Goal: Complete application form: Complete application form

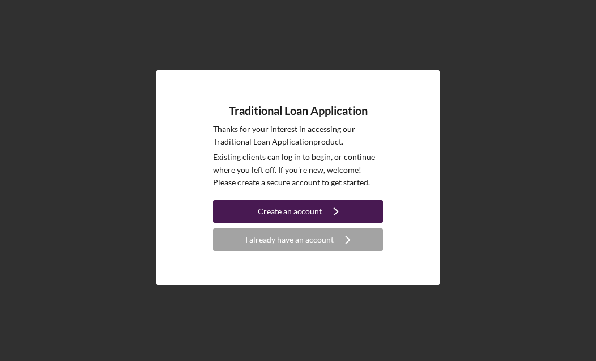
click at [358, 213] on button "Create an account Icon/Navigate" at bounding box center [298, 211] width 170 height 23
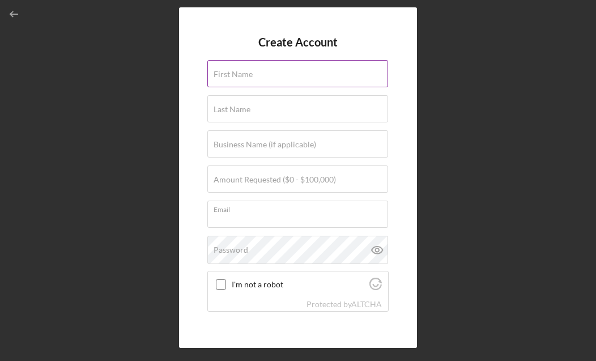
click at [271, 76] on input "First Name" at bounding box center [297, 73] width 181 height 27
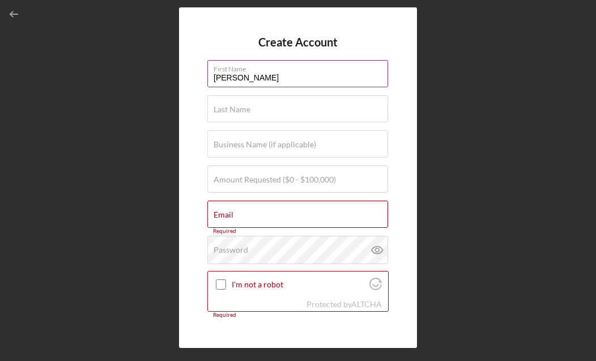
type input "[PERSON_NAME]"
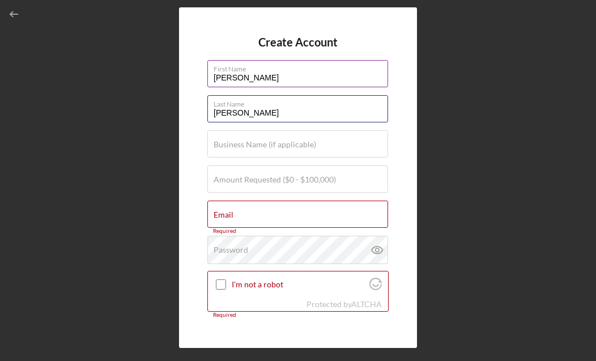
type input "[PERSON_NAME]"
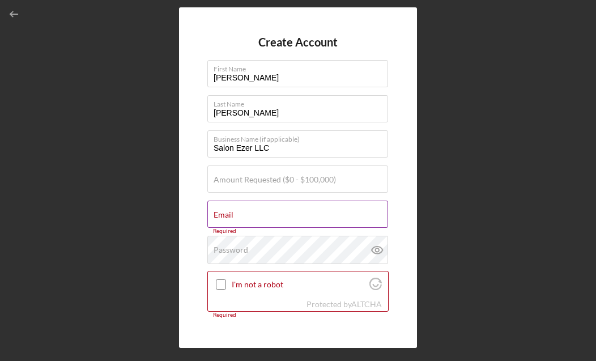
type input "Salon Ezer LLC"
click at [254, 216] on input "Email" at bounding box center [297, 214] width 181 height 27
type input "[EMAIL_ADDRESS][DOMAIN_NAME]"
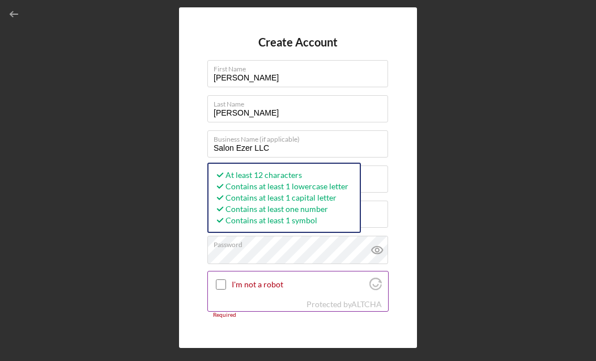
click at [222, 283] on input "I'm not a robot" at bounding box center [221, 284] width 10 height 10
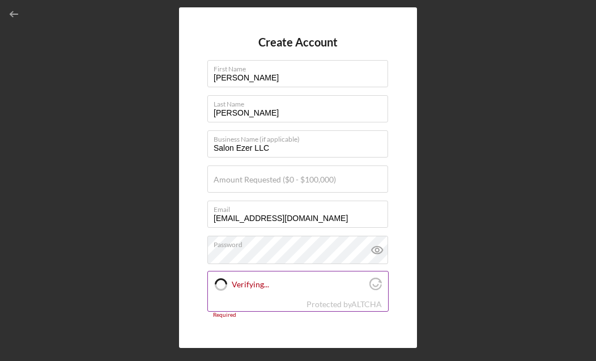
checkbox input "true"
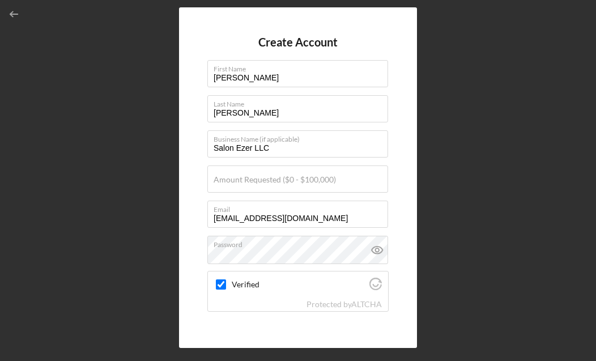
drag, startPoint x: 1, startPoint y: 134, endPoint x: 484, endPoint y: 57, distance: 489.2
click at [0, 0] on html "Create Account First Name [PERSON_NAME] Last Name [PERSON_NAME] Business Name (…" at bounding box center [298, 180] width 596 height 361
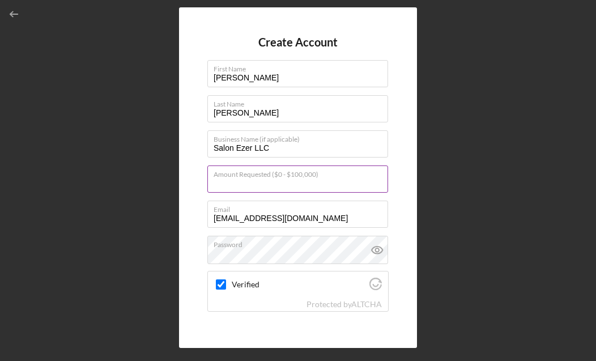
click at [254, 188] on input "Amount Requested ($0 - $100,000)" at bounding box center [297, 178] width 181 height 27
type input "$50,000"
checkbox input "true"
drag, startPoint x: 35, startPoint y: 142, endPoint x: 339, endPoint y: 171, distance: 305.6
click at [0, 0] on html "Create Account First Name [PERSON_NAME] Last Name [PERSON_NAME] Business Name (…" at bounding box center [298, 180] width 596 height 361
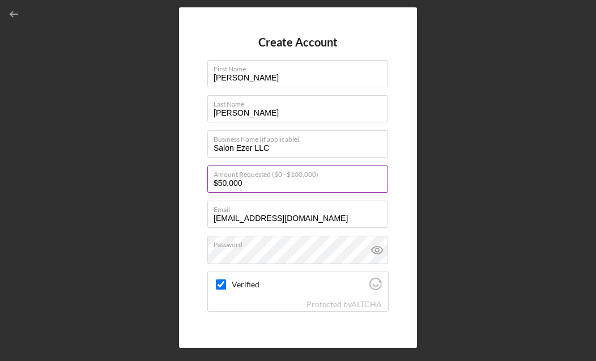
click at [244, 183] on input "$50,000" at bounding box center [297, 178] width 181 height 27
type input "$5"
type input "$60,000"
drag, startPoint x: 1, startPoint y: 100, endPoint x: 482, endPoint y: 197, distance: 490.6
click at [0, 0] on html "Create Account First Name [PERSON_NAME] Last Name [PERSON_NAME] Business Name (…" at bounding box center [298, 180] width 596 height 361
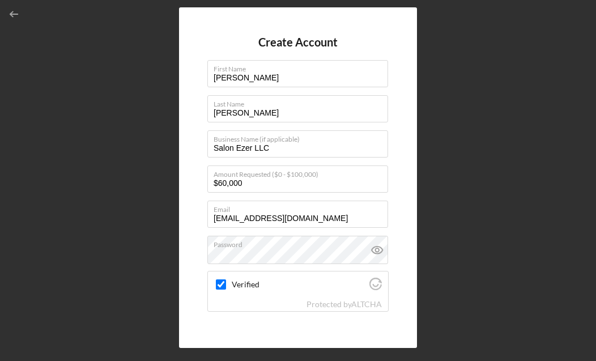
click at [461, 122] on div "Create Account First Name [PERSON_NAME] Last Name [PERSON_NAME] Business Name (…" at bounding box center [298, 177] width 585 height 355
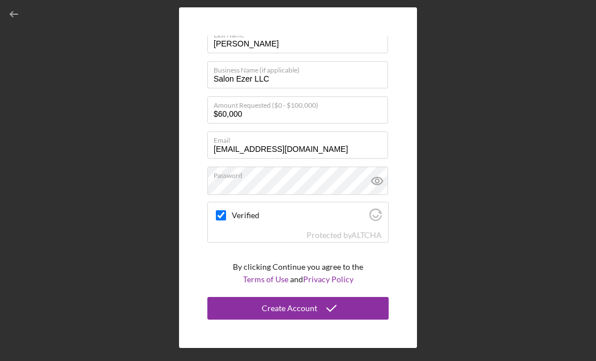
scroll to position [69, 0]
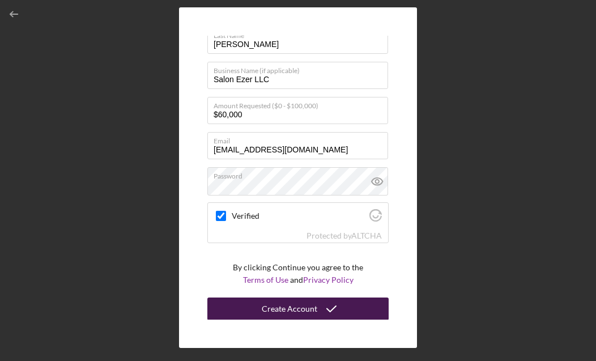
click at [306, 309] on div "Create Account" at bounding box center [290, 308] width 56 height 23
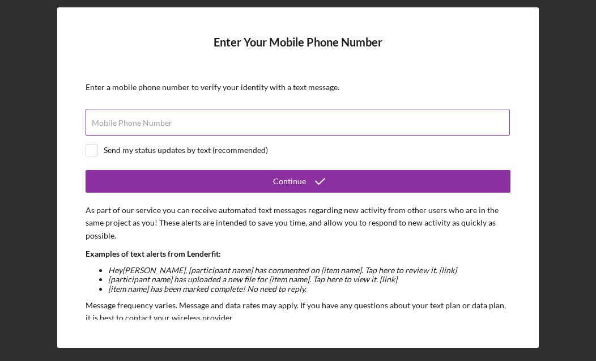
click at [166, 127] on label "Mobile Phone Number" at bounding box center [132, 122] width 80 height 9
click at [166, 127] on input "Mobile Phone Number" at bounding box center [298, 122] width 424 height 27
type input "[PHONE_NUMBER]"
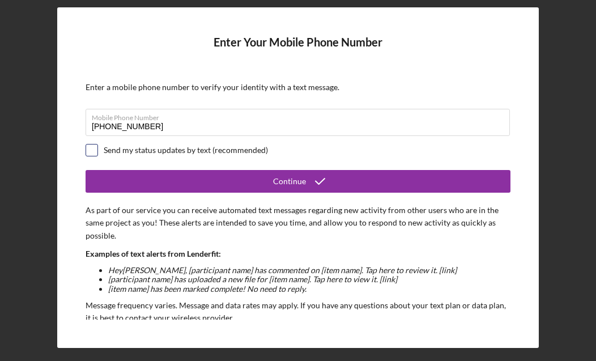
click at [90, 154] on input "checkbox" at bounding box center [91, 149] width 11 height 11
checkbox input "true"
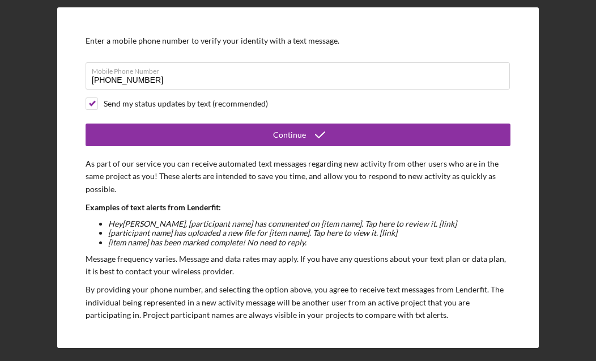
scroll to position [28, 0]
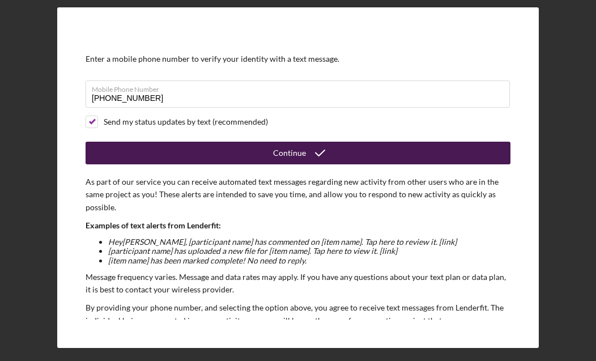
click at [293, 149] on div "Continue" at bounding box center [289, 153] width 33 height 23
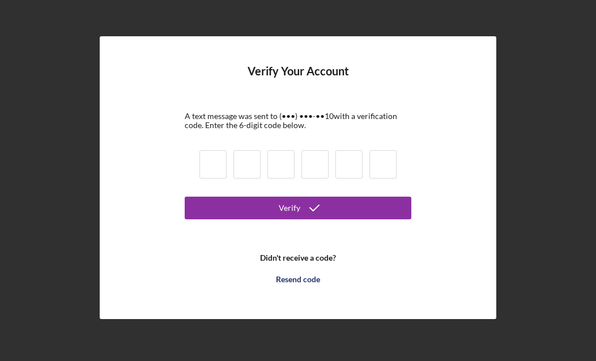
click at [207, 165] on input at bounding box center [212, 164] width 27 height 28
type input "3"
type input "0"
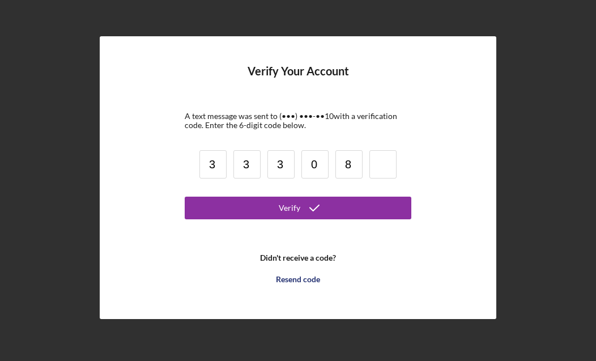
type input "8"
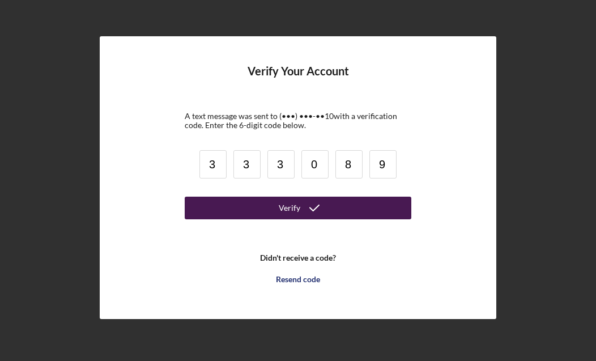
type input "9"
click at [268, 212] on button "Verify" at bounding box center [298, 208] width 227 height 23
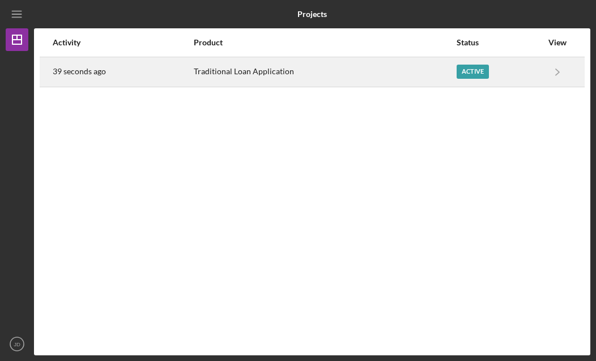
click at [471, 74] on div "Active" at bounding box center [473, 72] width 32 height 14
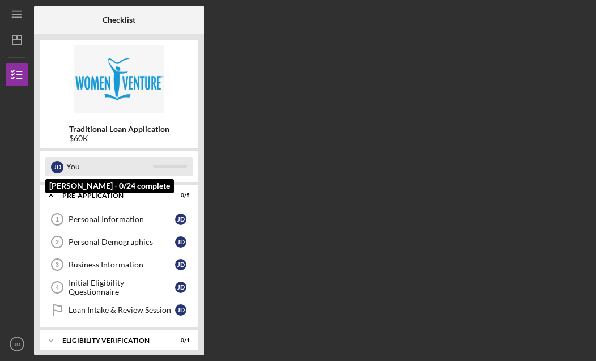
click at [95, 167] on div "You" at bounding box center [109, 166] width 87 height 19
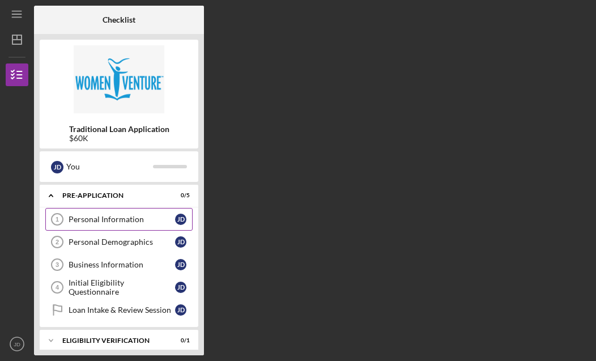
click at [68, 216] on icon "Personal Information 1" at bounding box center [57, 219] width 28 height 28
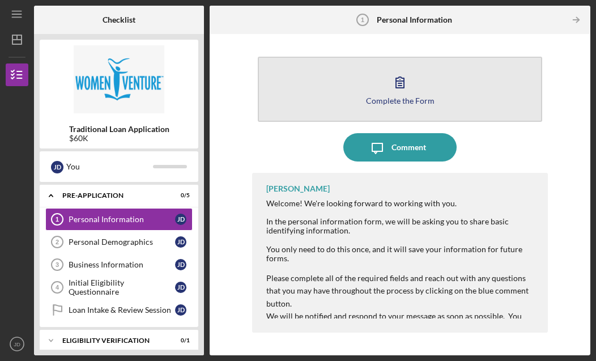
click at [406, 77] on icon "button" at bounding box center [400, 82] width 28 height 28
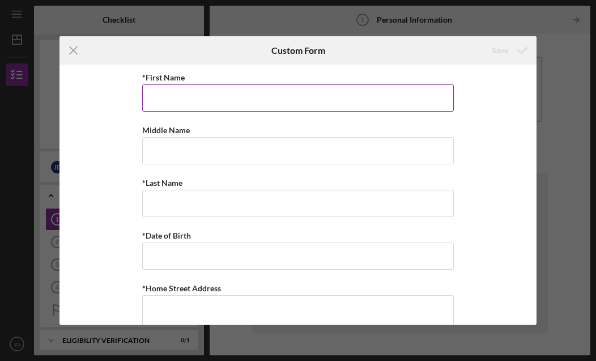
click at [291, 100] on input "*First Name" at bounding box center [298, 97] width 312 height 27
type input "[PERSON_NAME]"
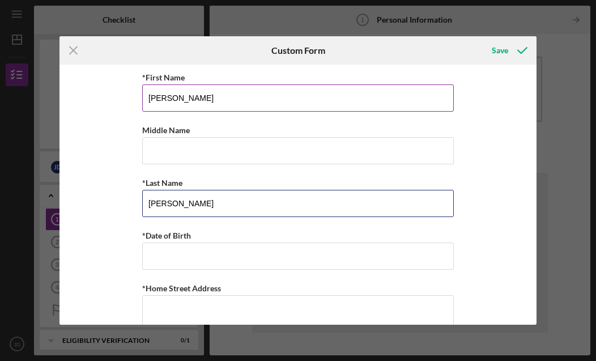
type input "[PERSON_NAME]"
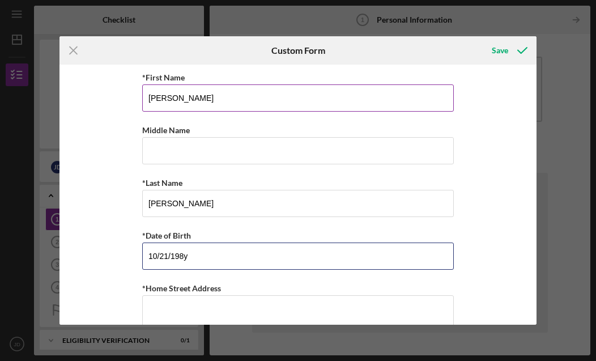
type input "[DATE]"
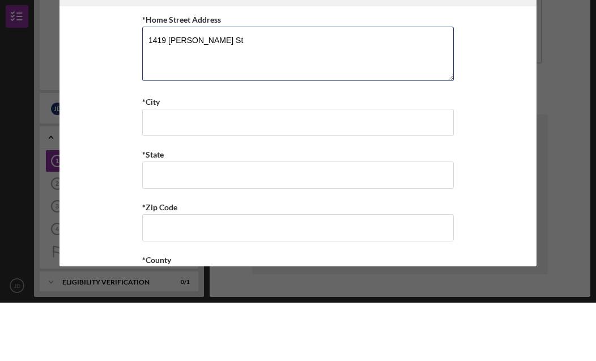
scroll to position [215, 0]
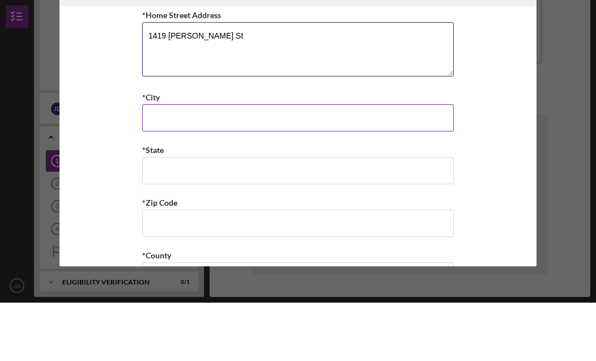
type textarea "1419 [PERSON_NAME] St"
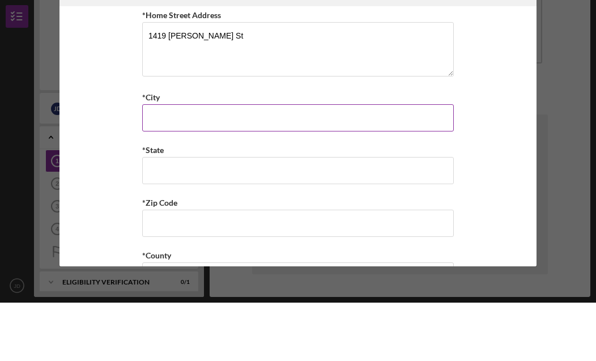
click at [342, 163] on input "*City" at bounding box center [298, 176] width 312 height 27
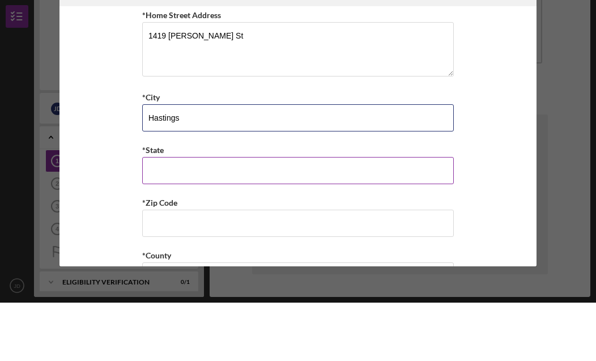
type input "Hastings"
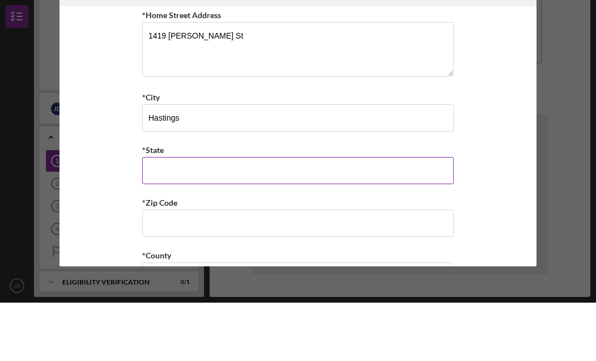
click at [297, 215] on input "*State" at bounding box center [298, 228] width 312 height 27
type input "MN"
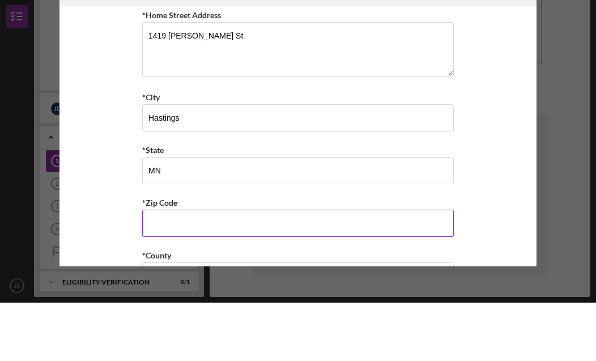
click at [281, 268] on input "*Zip Code" at bounding box center [298, 281] width 312 height 27
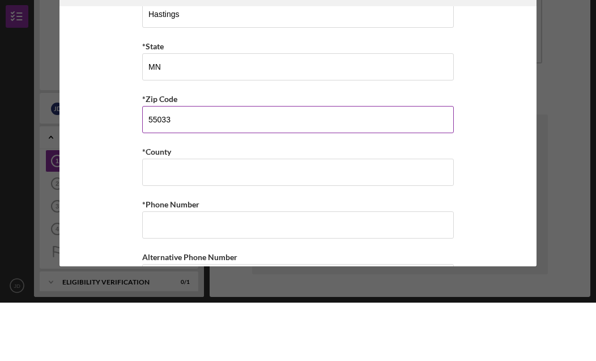
scroll to position [323, 0]
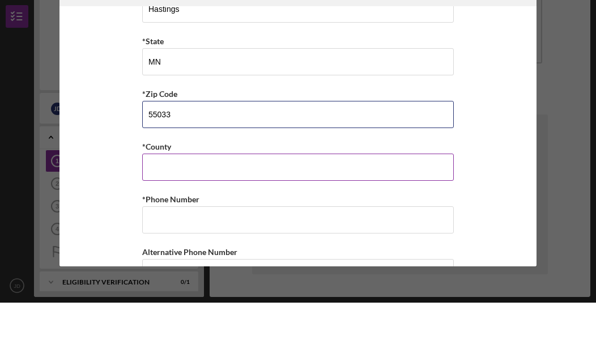
type input "55033"
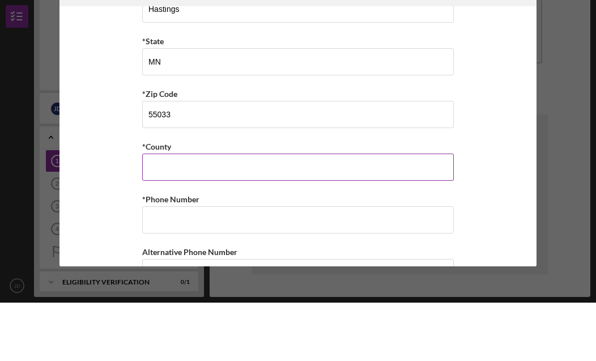
click at [264, 212] on input "*County" at bounding box center [298, 225] width 312 height 27
type input "Dakota"
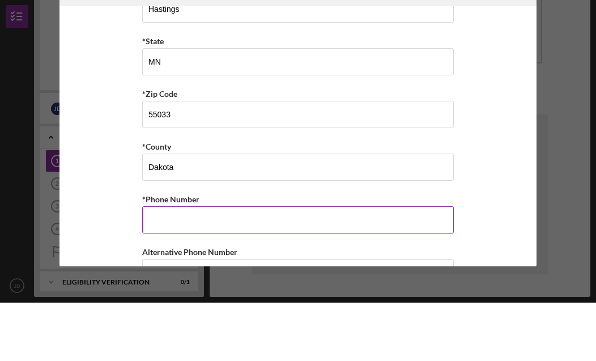
click at [246, 265] on input "*Phone Number" at bounding box center [298, 278] width 312 height 27
type input "[PHONE_NUMBER]"
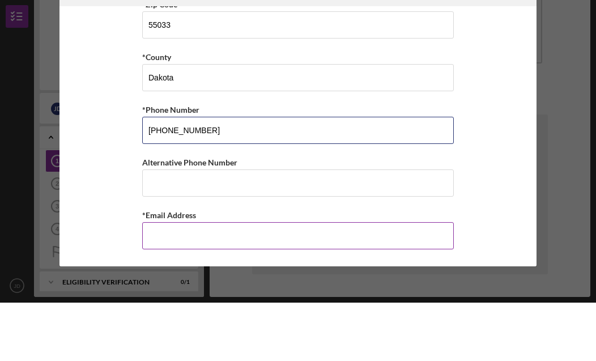
scroll to position [424, 0]
click at [242, 280] on input "*Email Address" at bounding box center [298, 293] width 312 height 27
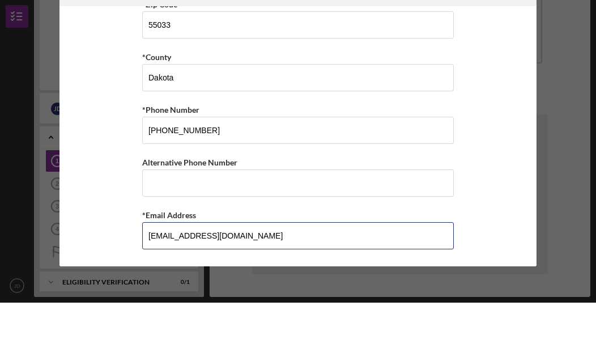
type input "[EMAIL_ADDRESS][DOMAIN_NAME]"
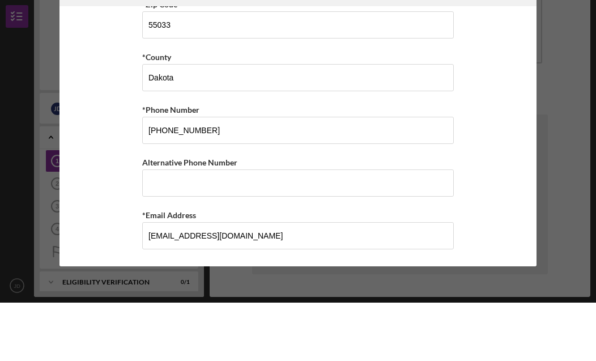
click at [512, 149] on div "*First Name [PERSON_NAME] Middle Name *Last Name [PERSON_NAME] *Date of Birth […" at bounding box center [297, 195] width 477 height 261
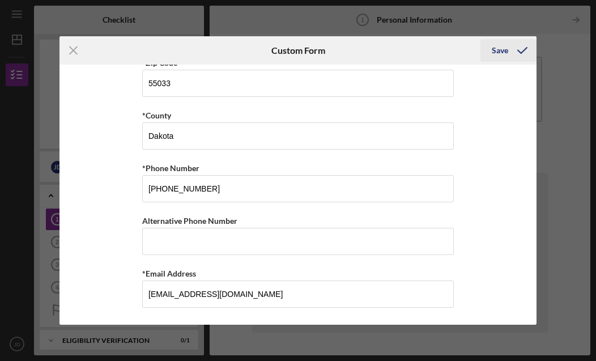
click at [504, 49] on div "Save" at bounding box center [500, 50] width 16 height 23
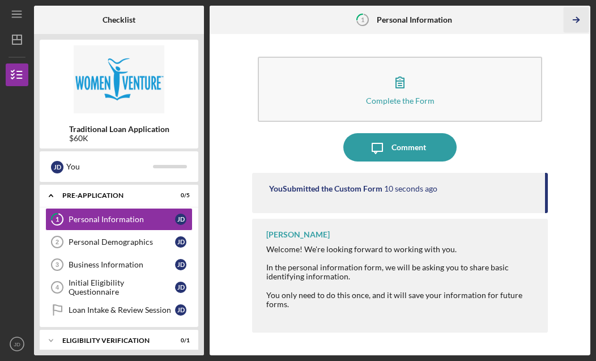
click at [578, 19] on polyline "button" at bounding box center [577, 20] width 3 height 5
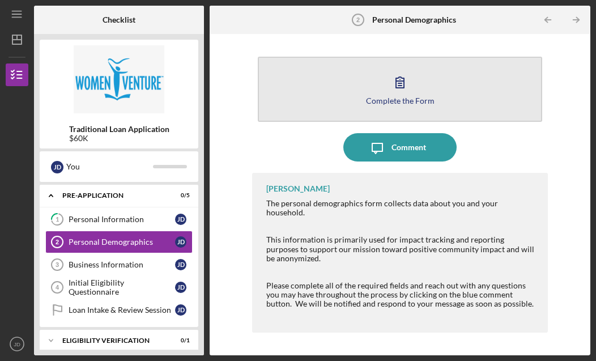
click at [397, 82] on icon "button" at bounding box center [400, 82] width 8 height 11
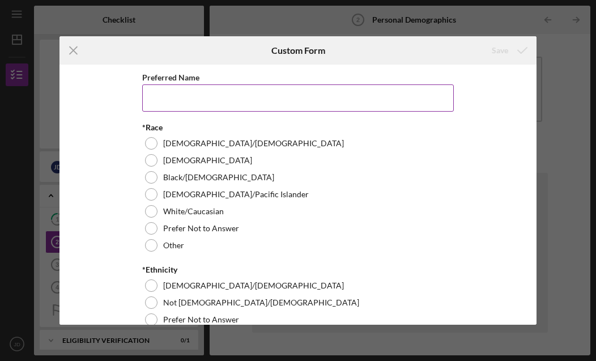
click at [221, 97] on input "Preferred Name" at bounding box center [298, 97] width 312 height 27
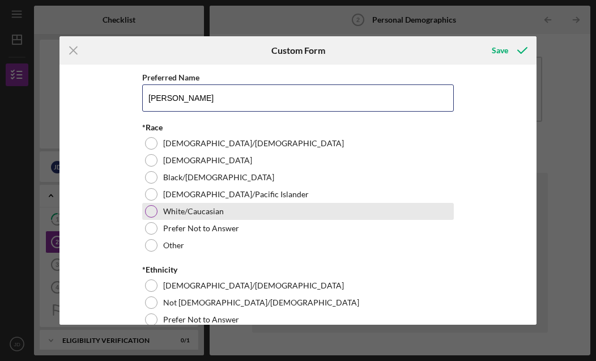
type input "[PERSON_NAME]"
click at [150, 211] on div at bounding box center [151, 211] width 12 height 12
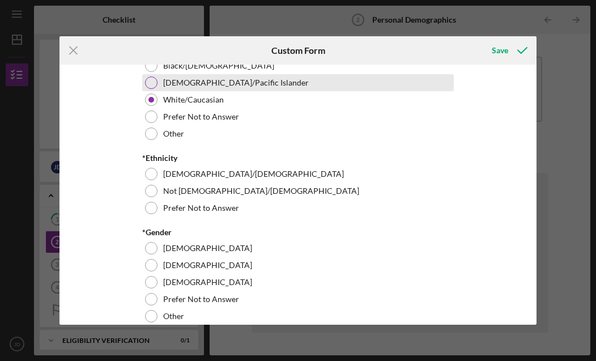
scroll to position [114, 0]
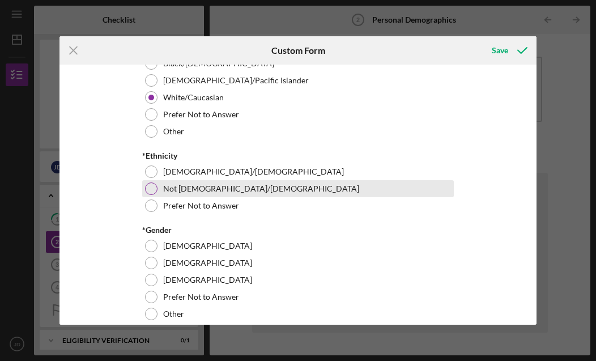
click at [150, 191] on div at bounding box center [151, 188] width 12 height 12
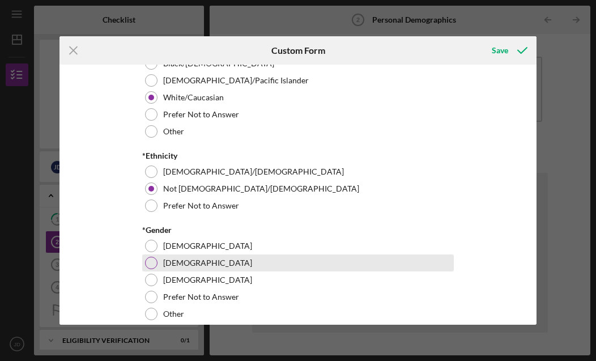
click at [151, 264] on div at bounding box center [151, 263] width 12 height 12
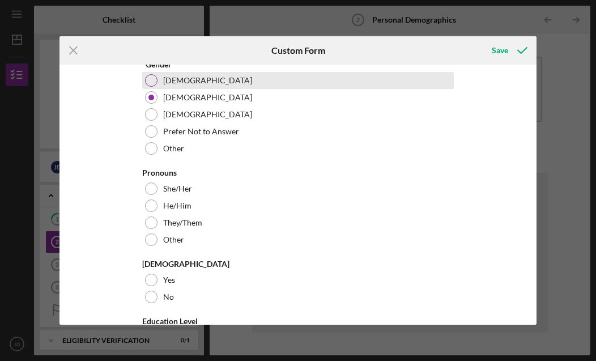
scroll to position [280, 0]
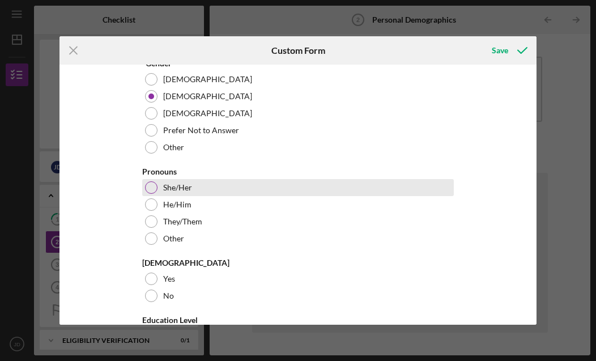
click at [152, 188] on div at bounding box center [151, 187] width 12 height 12
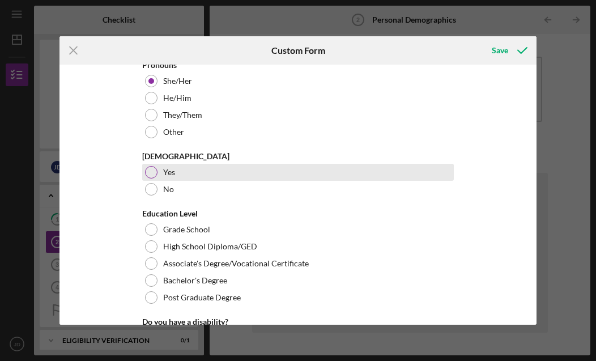
scroll to position [391, 0]
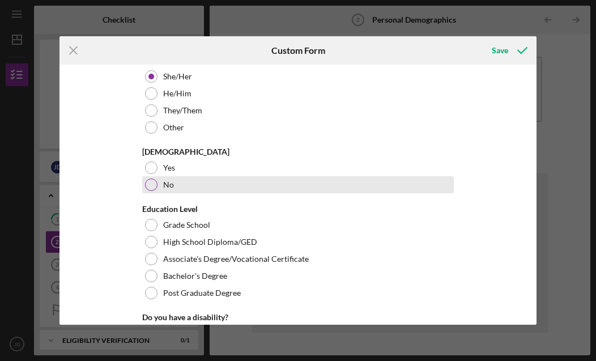
click at [148, 187] on div at bounding box center [151, 184] width 12 height 12
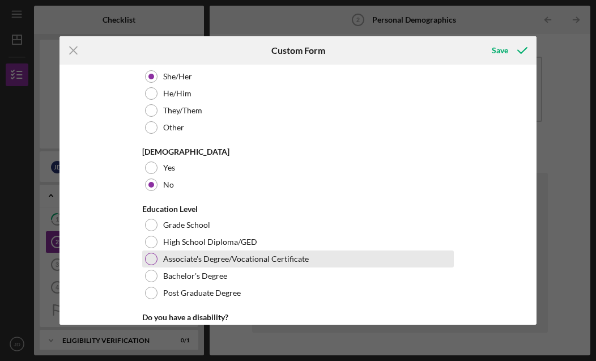
click at [152, 263] on div at bounding box center [151, 259] width 12 height 12
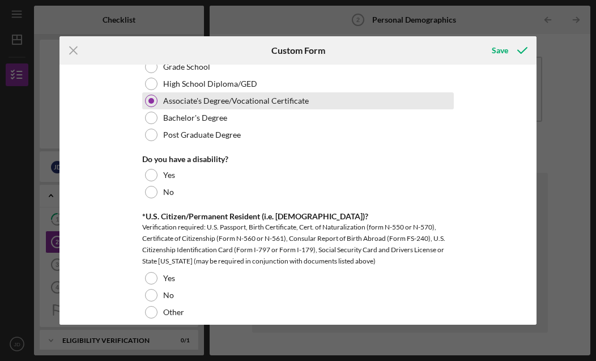
scroll to position [551, 0]
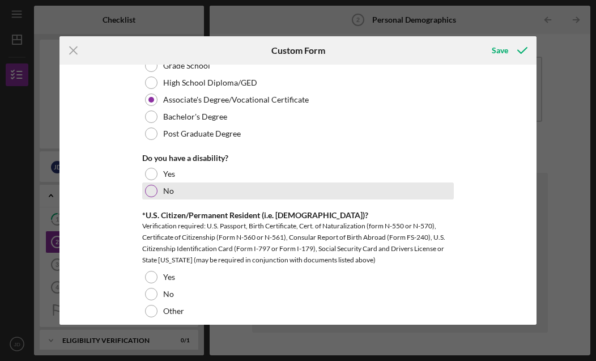
click at [150, 193] on div at bounding box center [151, 191] width 12 height 12
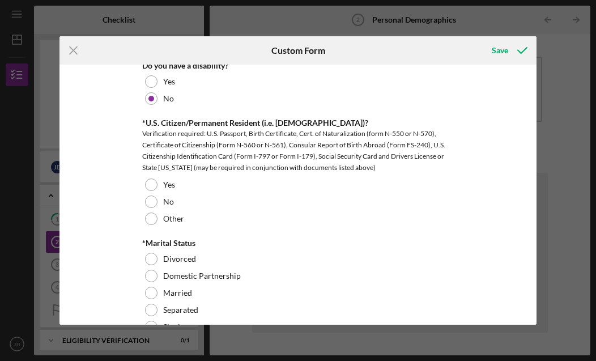
scroll to position [647, 0]
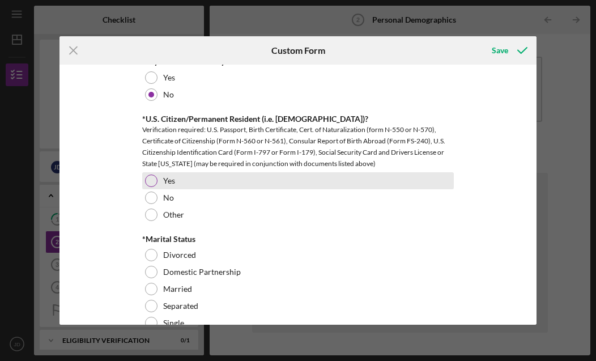
click at [150, 182] on div at bounding box center [151, 180] width 12 height 12
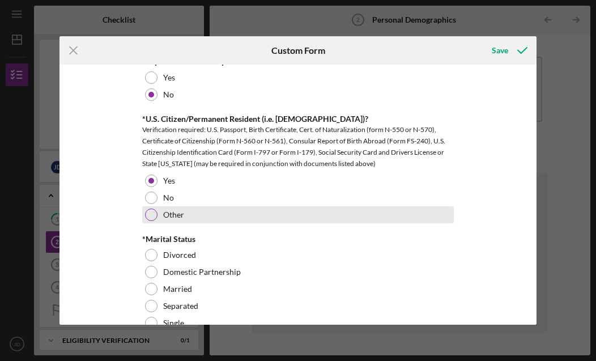
scroll to position [739, 0]
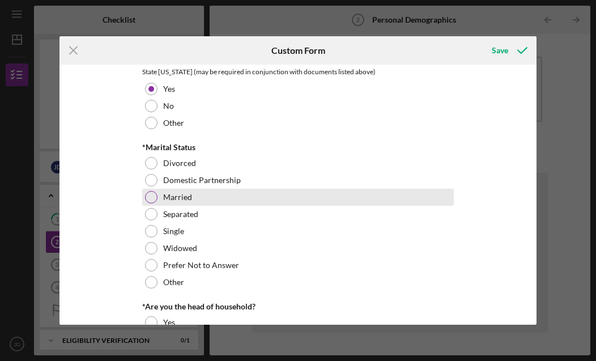
click at [151, 198] on div at bounding box center [151, 197] width 12 height 12
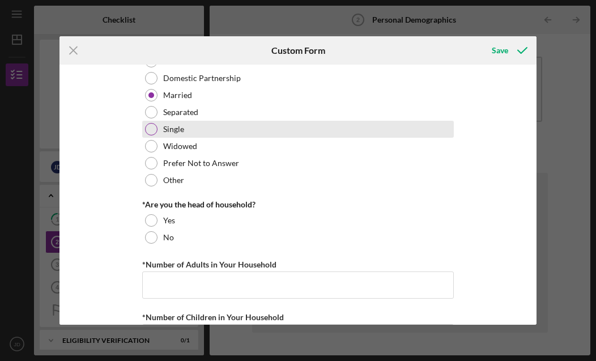
scroll to position [841, 0]
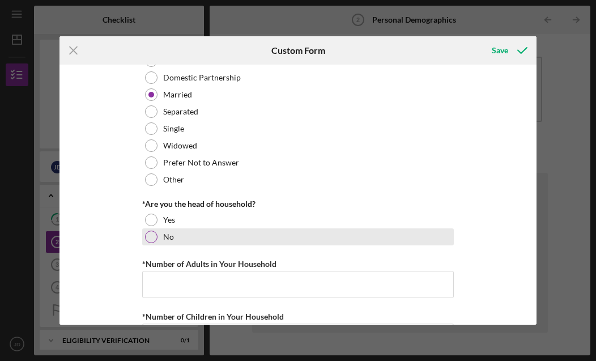
click at [150, 238] on div at bounding box center [151, 237] width 12 height 12
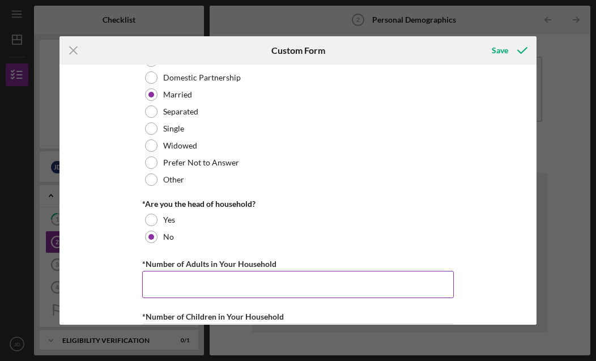
click at [181, 286] on input "*Number of Adults in Your Household" at bounding box center [298, 284] width 312 height 27
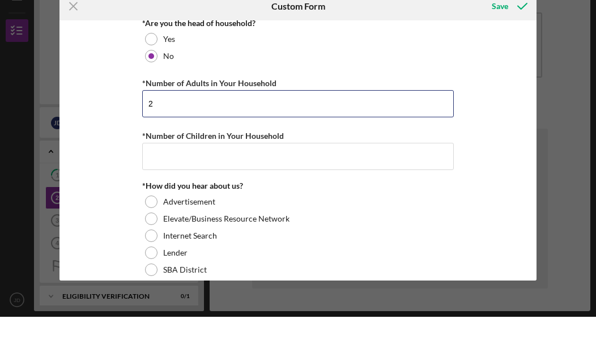
scroll to position [982, 0]
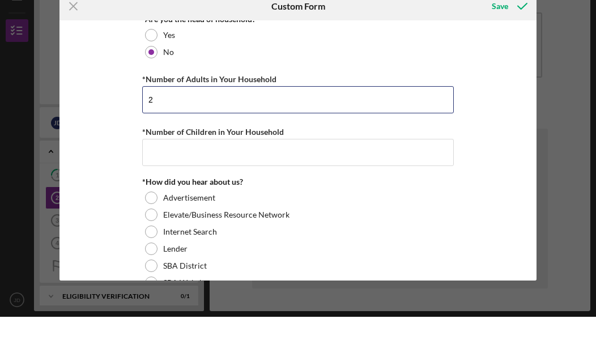
type input "2"
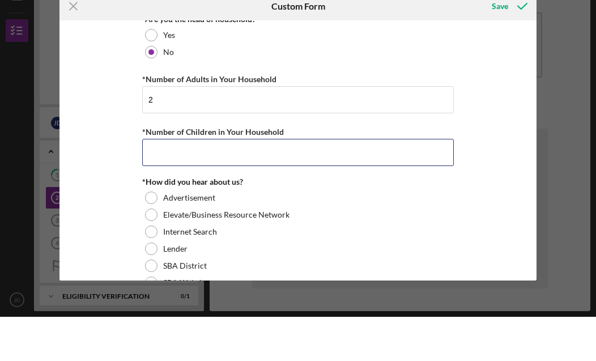
click at [253, 183] on input "*Number of Children in Your Household" at bounding box center [298, 196] width 312 height 27
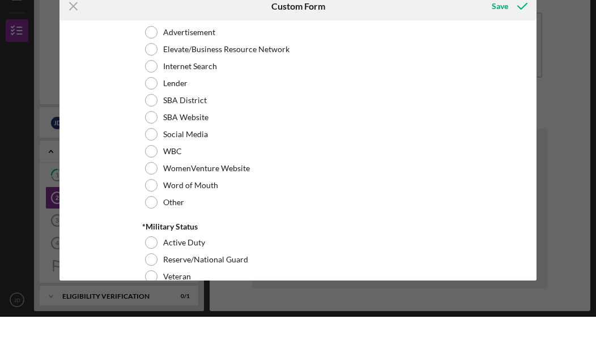
scroll to position [1148, 0]
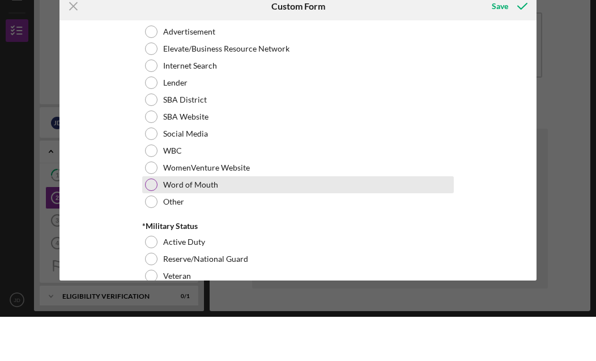
type input "4"
click at [154, 223] on div at bounding box center [151, 229] width 12 height 12
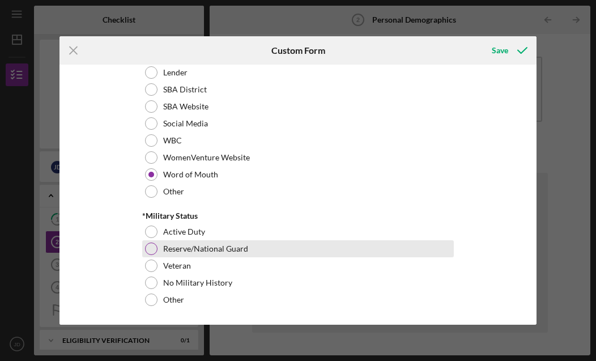
scroll to position [1205, 0]
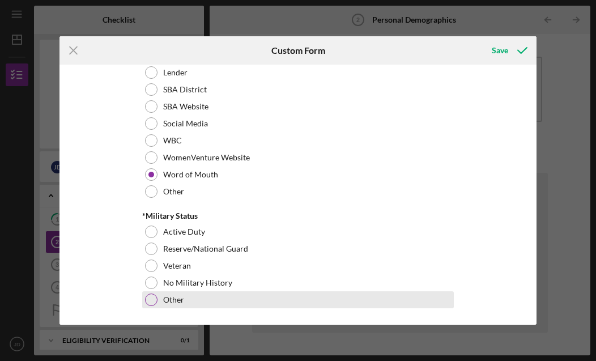
click at [152, 301] on div at bounding box center [151, 299] width 12 height 12
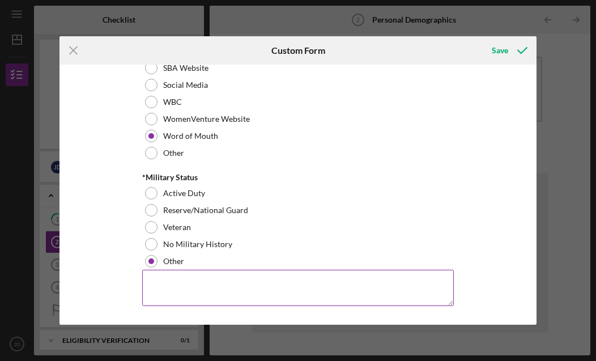
scroll to position [1243, 0]
click at [278, 283] on textarea at bounding box center [298, 288] width 312 height 36
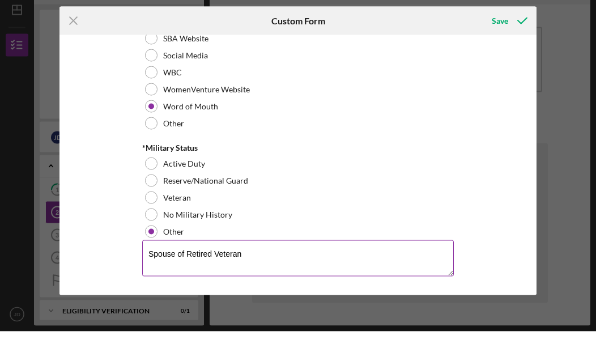
click at [193, 270] on textarea "Spouse of Retired Veteran" at bounding box center [298, 288] width 312 height 36
click at [251, 270] on textarea "Spouse of Retired Veteran" at bounding box center [298, 288] width 312 height 36
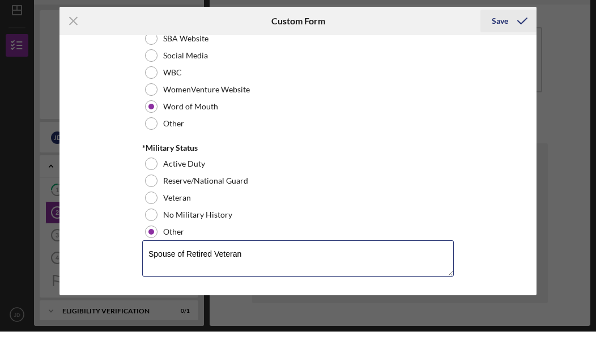
type textarea "Spouse of Retired Veteran"
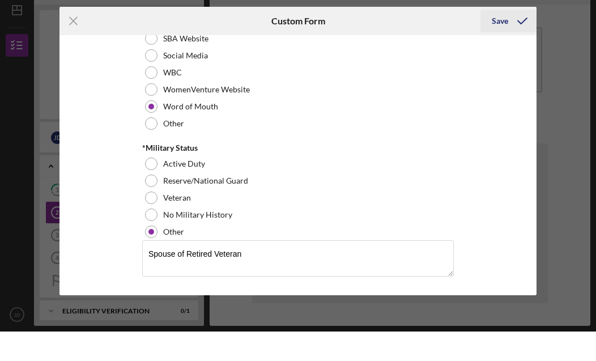
click at [516, 36] on icon "submit" at bounding box center [522, 50] width 28 height 28
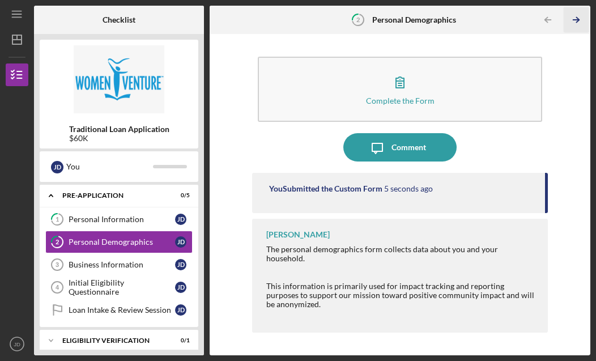
click at [573, 21] on icon "Icon/Table Pagination Arrow" at bounding box center [576, 19] width 25 height 25
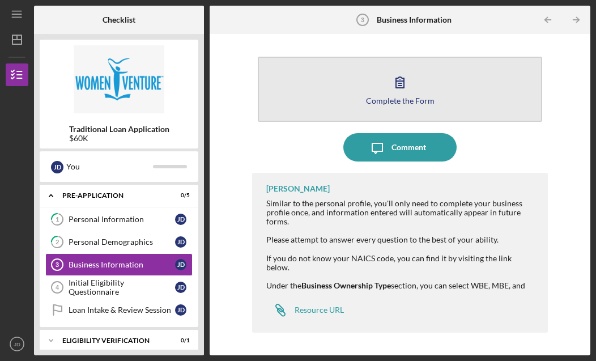
click at [405, 76] on icon "button" at bounding box center [400, 82] width 28 height 28
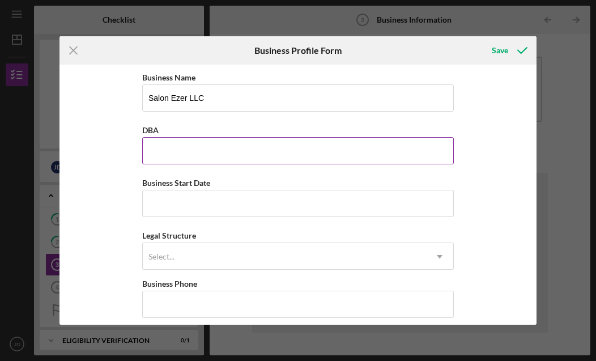
click at [182, 158] on input "DBA" at bounding box center [298, 150] width 312 height 27
type input "S"
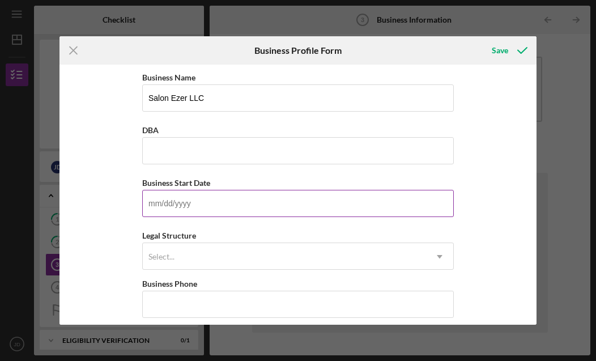
click at [192, 209] on input "Business Start Date" at bounding box center [298, 203] width 312 height 27
type input "[DATE]"
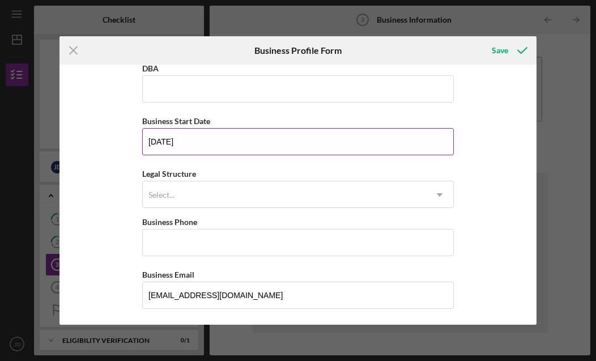
scroll to position [62, 0]
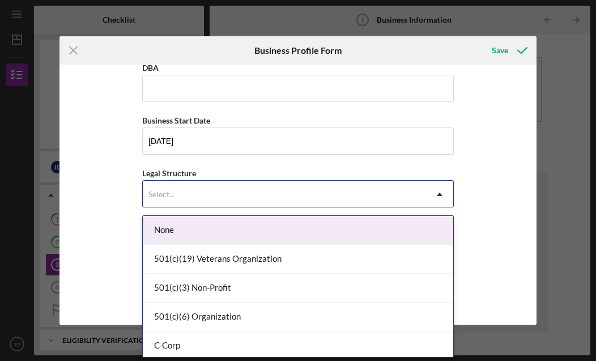
click at [191, 203] on div "Select..." at bounding box center [284, 194] width 283 height 26
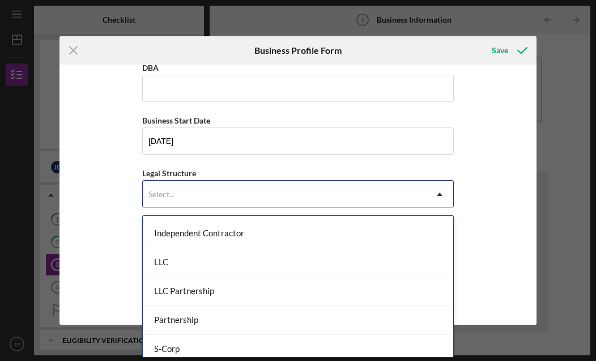
scroll to position [173, 0]
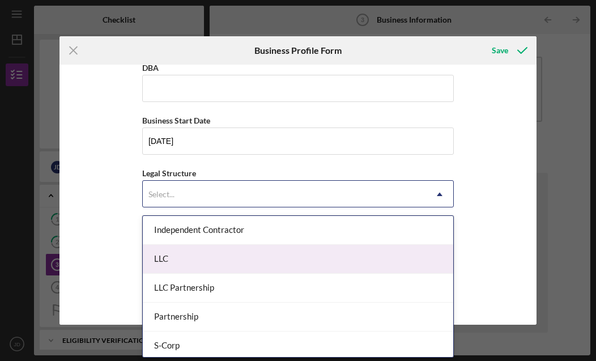
click at [208, 262] on div "LLC" at bounding box center [298, 259] width 310 height 29
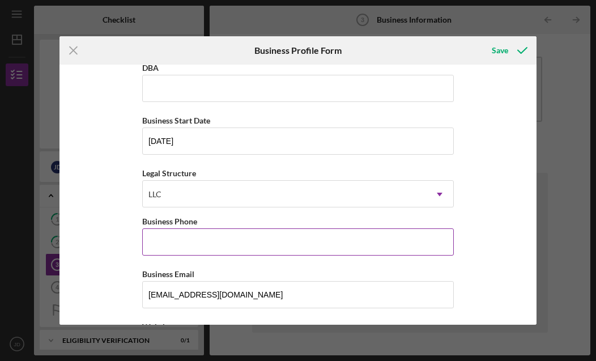
click at [204, 250] on input "Business Phone" at bounding box center [298, 241] width 312 height 27
type input "[PHONE_NUMBER]"
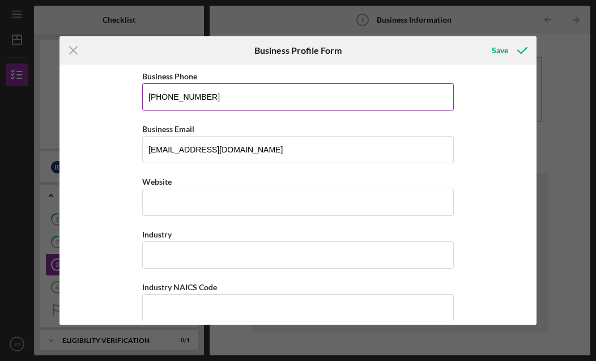
scroll to position [208, 0]
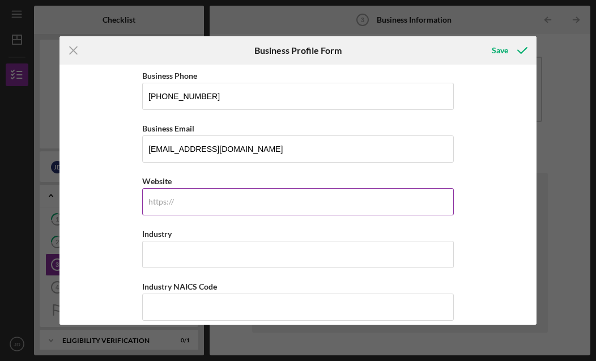
click at [201, 212] on input "Website" at bounding box center [298, 201] width 312 height 27
type input "[DOMAIN_NAME]"
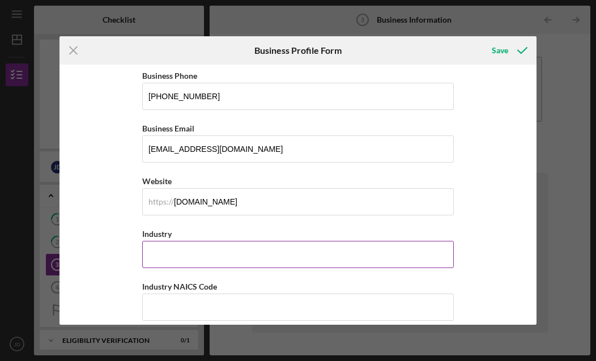
click at [194, 263] on input "Industry" at bounding box center [298, 254] width 312 height 27
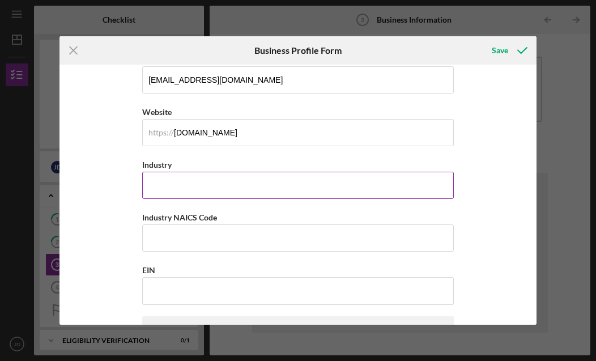
scroll to position [305, 0]
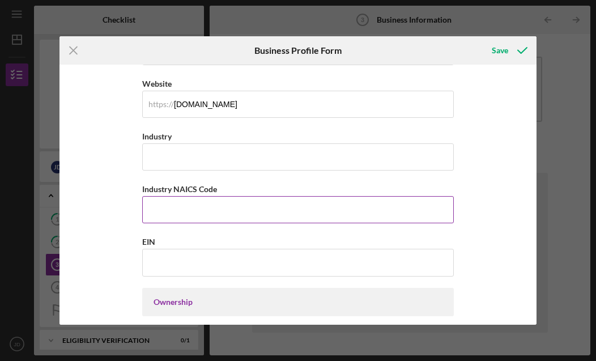
click at [177, 222] on input "Industry NAICS Code" at bounding box center [298, 209] width 312 height 27
paste input "812112"
type input "812112"
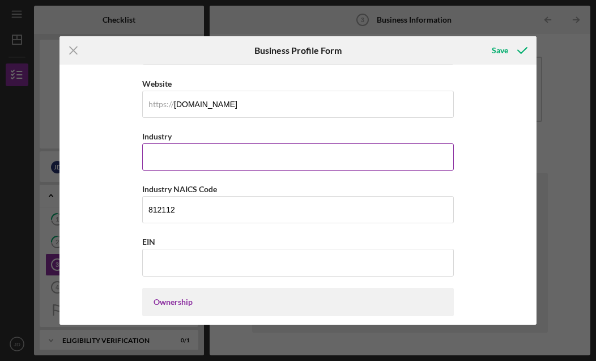
click at [179, 164] on input "Industry" at bounding box center [298, 156] width 312 height 27
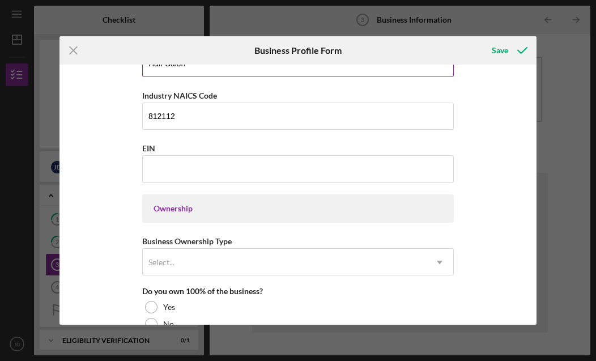
scroll to position [399, 0]
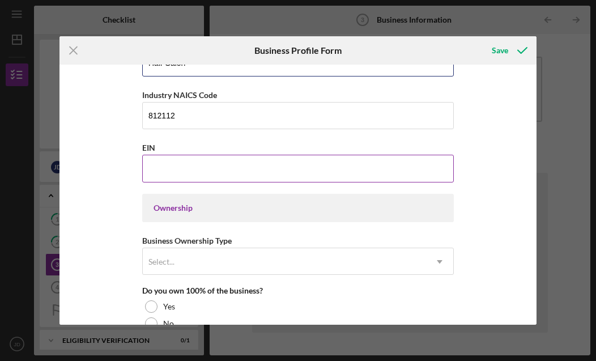
type input "Hair Salon"
click at [182, 174] on input "EIN" at bounding box center [298, 168] width 312 height 27
type input "[US_EMPLOYER_IDENTIFICATION_NUMBER]"
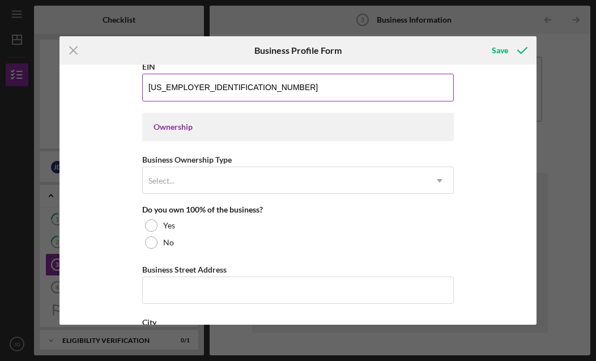
scroll to position [482, 0]
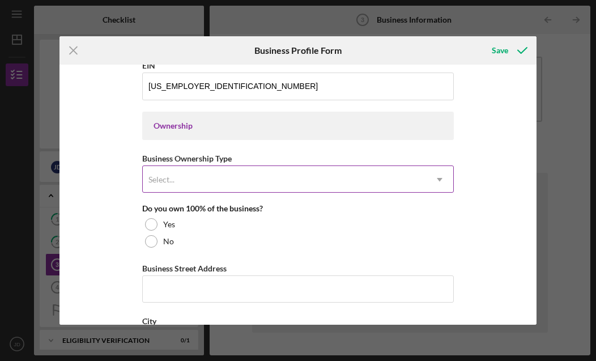
click at [223, 183] on div "Select..." at bounding box center [284, 180] width 283 height 26
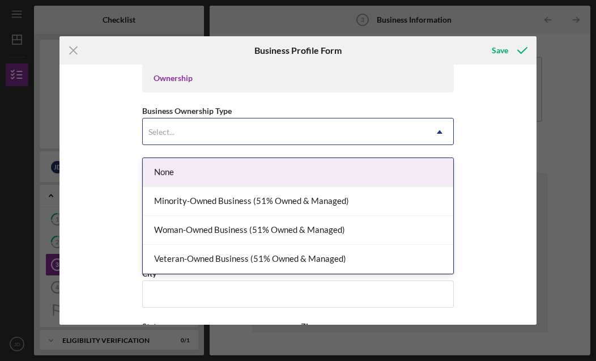
scroll to position [531, 0]
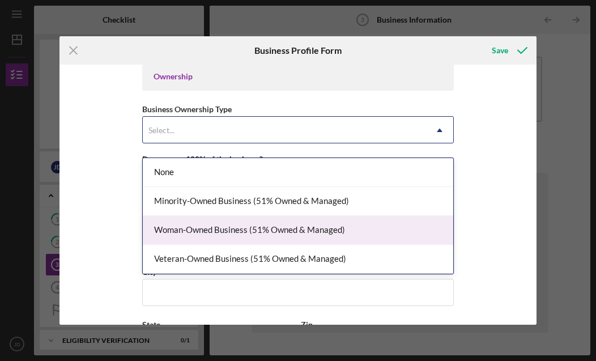
click at [322, 229] on div "Woman-Owned Business (51% Owned & Managed)" at bounding box center [298, 230] width 310 height 29
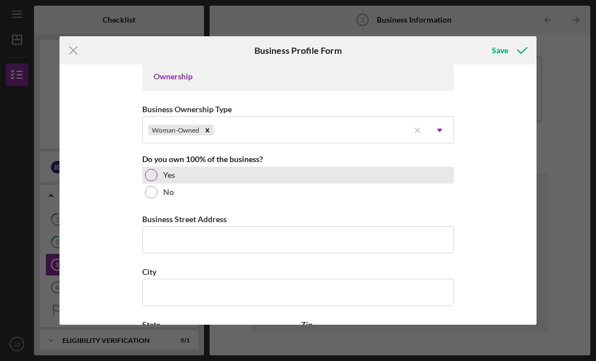
click at [150, 181] on div at bounding box center [151, 175] width 12 height 12
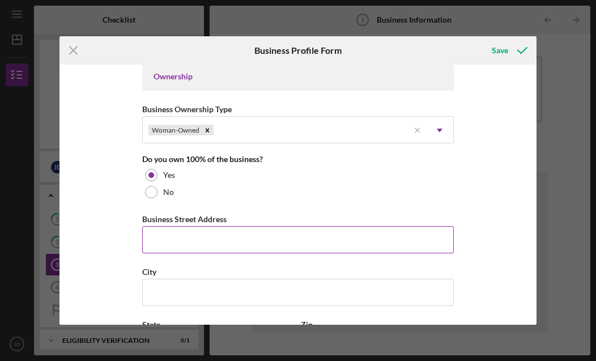
click at [171, 245] on input "Business Street Address" at bounding box center [298, 239] width 312 height 27
click at [171, 249] on html "Icon/Menu Business Information 3 Business Information Checklist Traditional Loa…" at bounding box center [298, 180] width 596 height 361
click at [171, 249] on input "[STREET_ADDRESS]" at bounding box center [298, 239] width 312 height 27
click at [220, 253] on input "[STREET_ADDRESS]" at bounding box center [298, 239] width 312 height 27
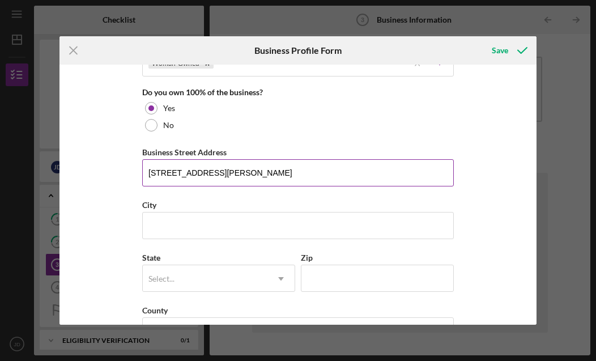
scroll to position [599, 0]
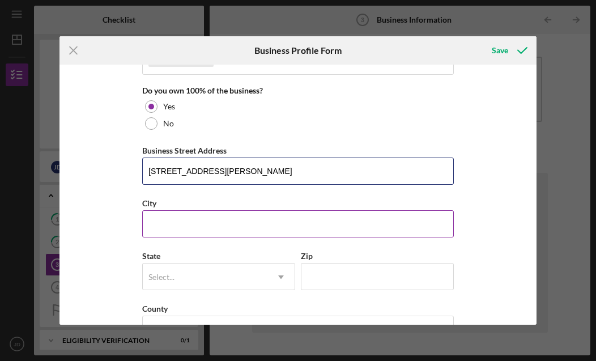
type input "[STREET_ADDRESS][PERSON_NAME]"
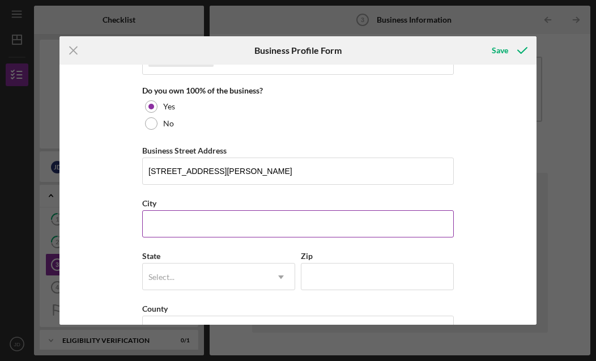
click at [244, 234] on input "City" at bounding box center [298, 223] width 312 height 27
type input "[GEOGRAPHIC_DATA]"
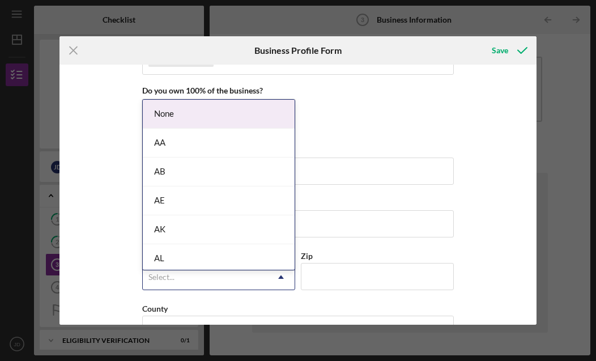
click at [276, 290] on icon "Icon/Dropdown Arrow" at bounding box center [280, 276] width 27 height 27
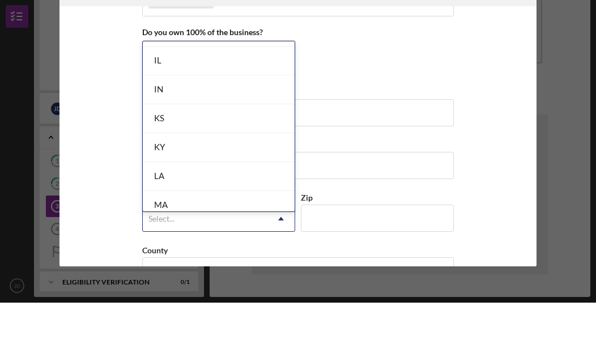
scroll to position [666, 0]
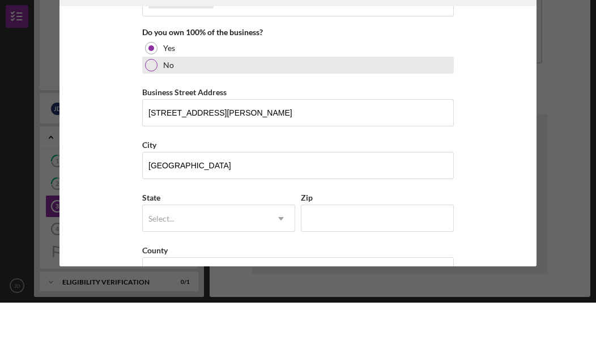
click at [390, 115] on div "No" at bounding box center [298, 123] width 312 height 17
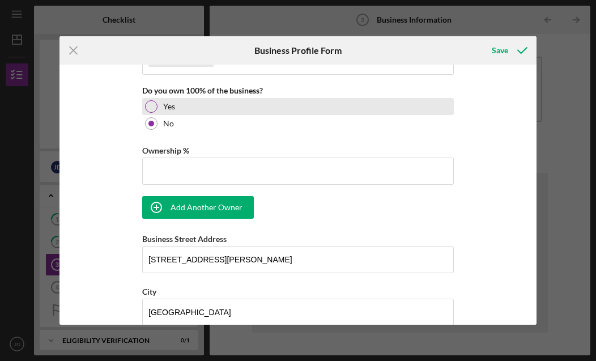
click at [231, 110] on div "Yes" at bounding box center [298, 106] width 312 height 17
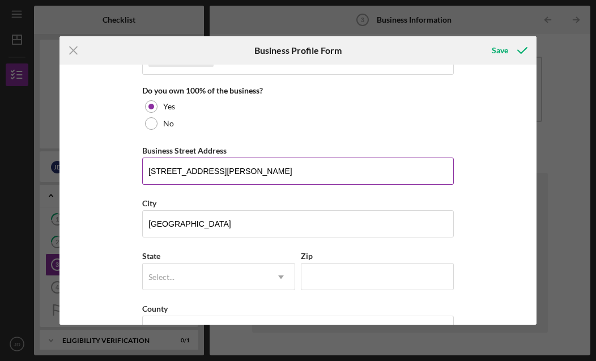
click at [308, 182] on input "[STREET_ADDRESS][PERSON_NAME]" at bounding box center [298, 170] width 312 height 27
drag, startPoint x: 308, startPoint y: 181, endPoint x: 145, endPoint y: 177, distance: 162.6
click at [145, 177] on input "[STREET_ADDRESS][PERSON_NAME]" at bounding box center [298, 170] width 312 height 27
type input "1419 [PERSON_NAME] St"
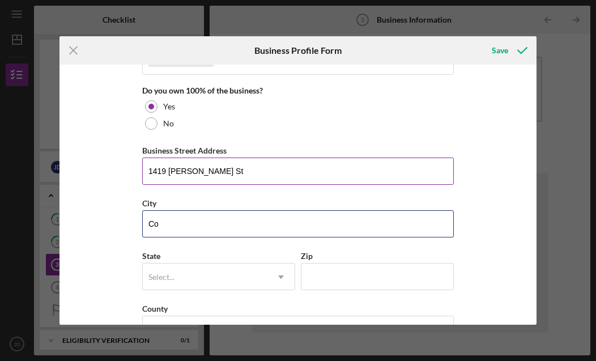
type input "C"
type input "Hastings"
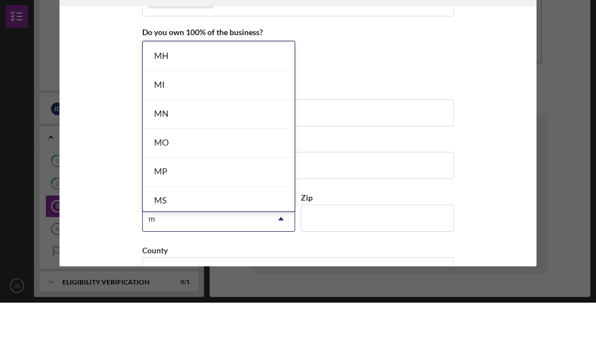
scroll to position [376, 0]
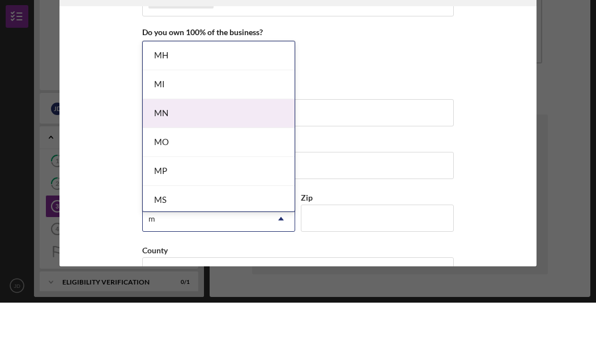
click at [184, 157] on div "MN" at bounding box center [219, 171] width 152 height 29
type input "m"
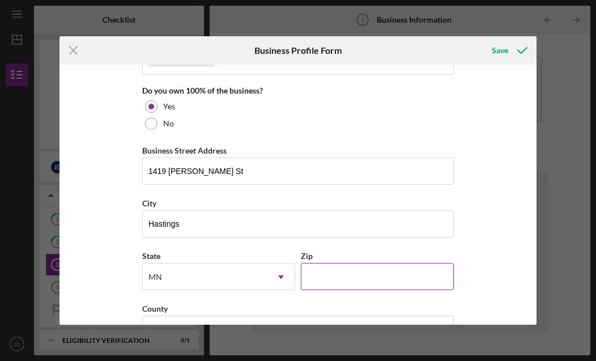
click at [352, 290] on input "Zip" at bounding box center [377, 276] width 153 height 27
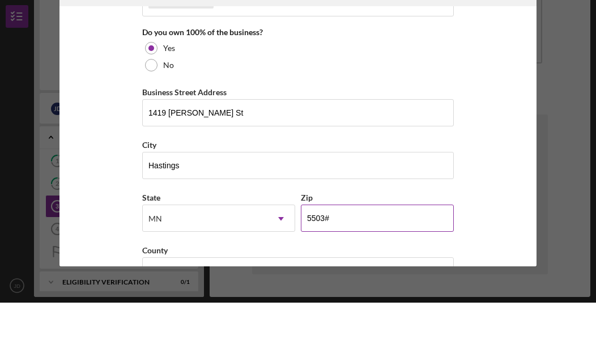
type input "55033"
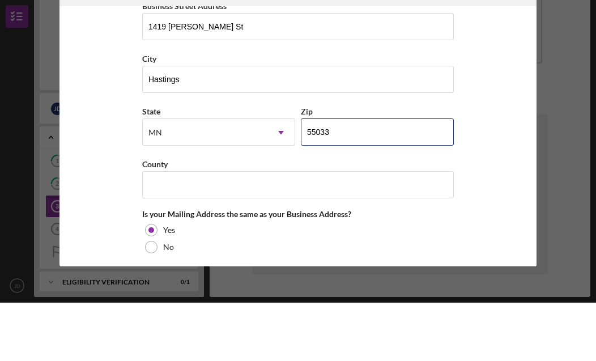
scroll to position [706, 0]
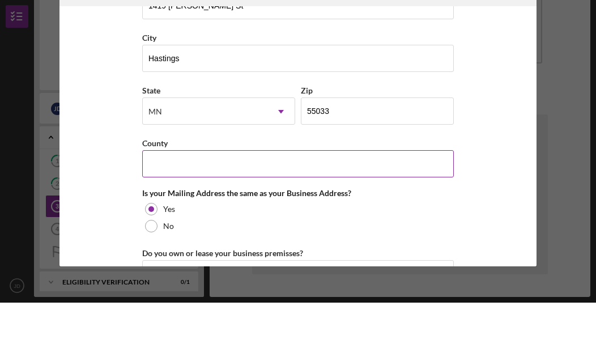
click at [364, 208] on input "County" at bounding box center [298, 221] width 312 height 27
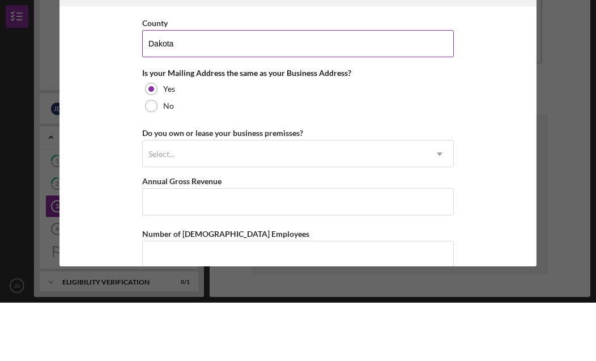
scroll to position [834, 0]
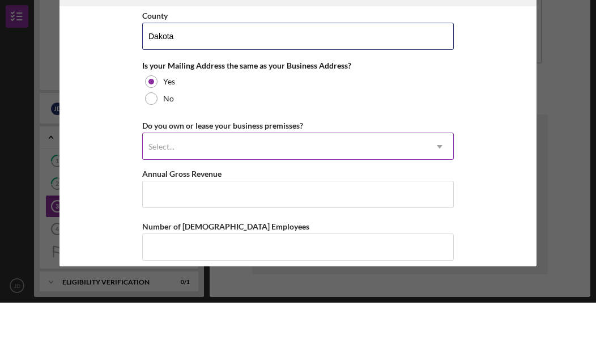
type input "Dakota"
click at [351, 192] on div "Select..." at bounding box center [284, 205] width 283 height 26
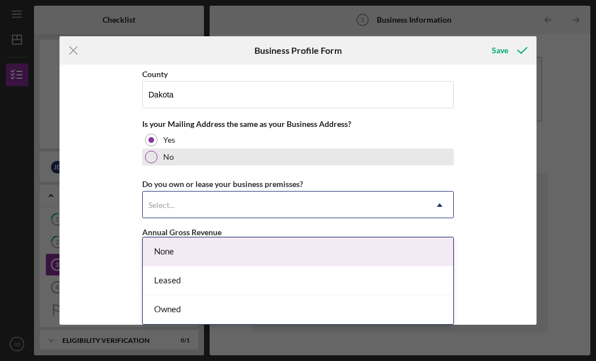
scroll to position [844, 0]
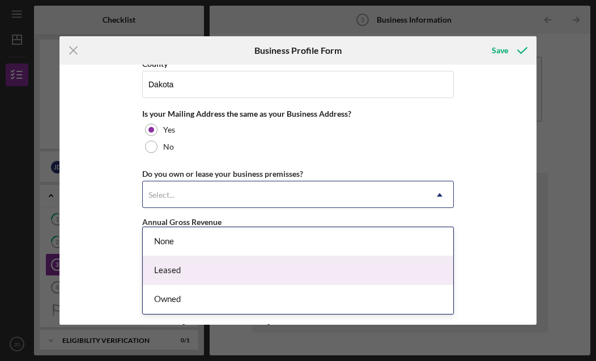
click at [320, 263] on div "Leased" at bounding box center [298, 270] width 310 height 29
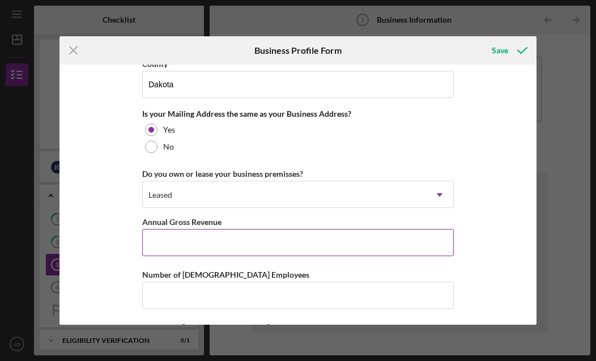
click at [320, 255] on input "Annual Gross Revenue" at bounding box center [298, 242] width 312 height 27
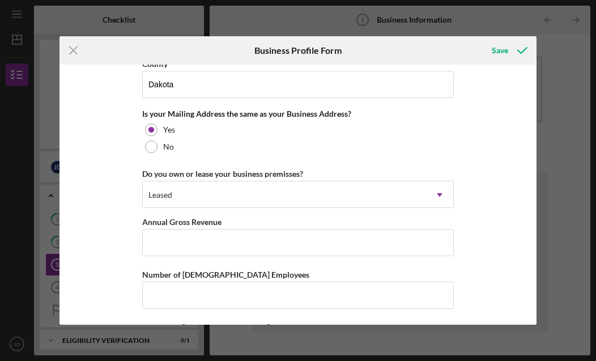
drag, startPoint x: 56, startPoint y: 251, endPoint x: -1, endPoint y: -1, distance: 257.8
click at [0, 0] on html "Icon/Menu Business Information 3 Business Information Checklist Traditional Loa…" at bounding box center [298, 180] width 596 height 361
drag, startPoint x: 6, startPoint y: 224, endPoint x: -1, endPoint y: -1, distance: 224.4
click at [0, 0] on html "Icon/Menu Business Information 3 Business Information Checklist Traditional Loa…" at bounding box center [298, 180] width 596 height 361
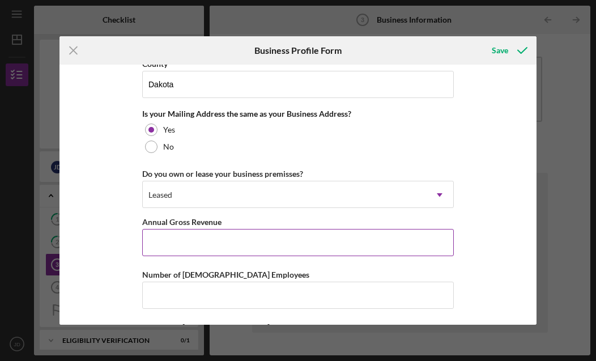
click at [214, 256] on input "Annual Gross Revenue" at bounding box center [298, 242] width 312 height 27
type input "$45,000"
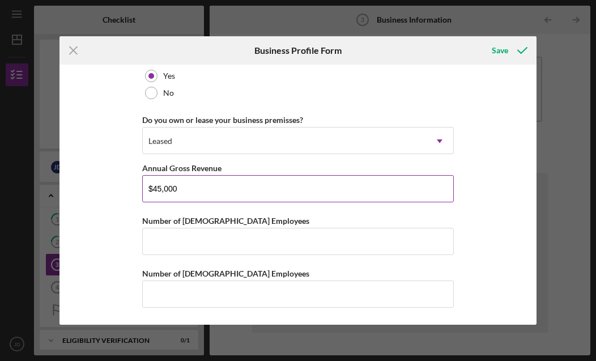
scroll to position [915, 0]
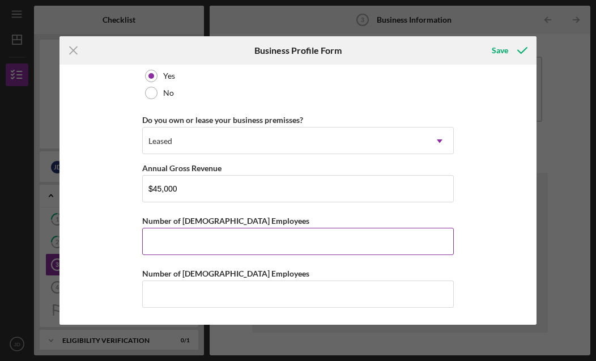
click at [191, 246] on input "Number of [DEMOGRAPHIC_DATA] Employees" at bounding box center [298, 241] width 312 height 27
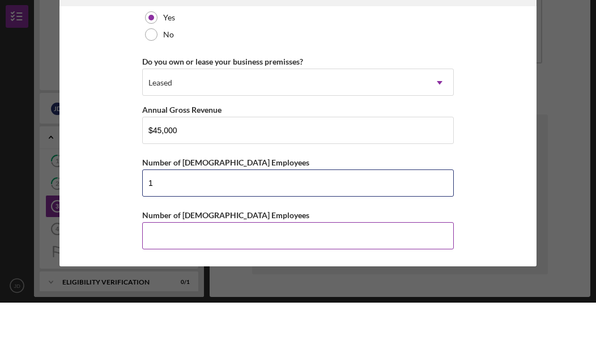
type input "1"
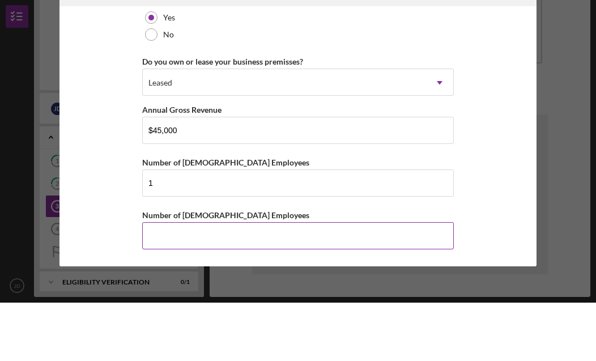
click at [190, 280] on input "Number of [DEMOGRAPHIC_DATA] Employees" at bounding box center [298, 293] width 312 height 27
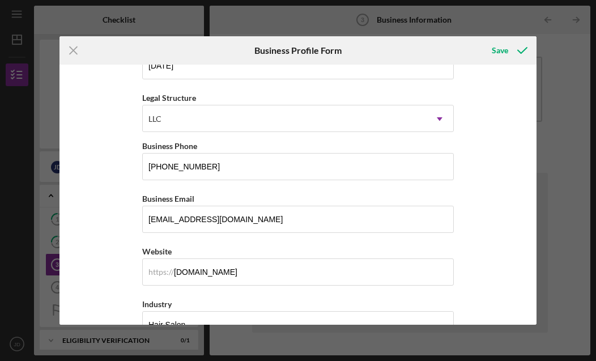
scroll to position [125, 0]
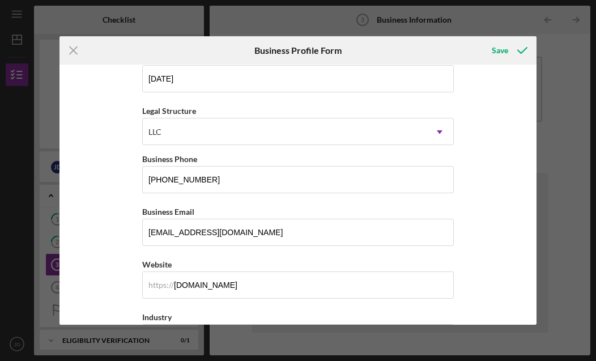
type input "0"
drag, startPoint x: 4, startPoint y: 94, endPoint x: -1, endPoint y: -1, distance: 94.7
click at [0, 0] on html "Icon/Menu Business Information 3 Business Information Checklist Traditional Loa…" at bounding box center [298, 180] width 596 height 361
click at [508, 50] on icon "submit" at bounding box center [522, 50] width 28 height 28
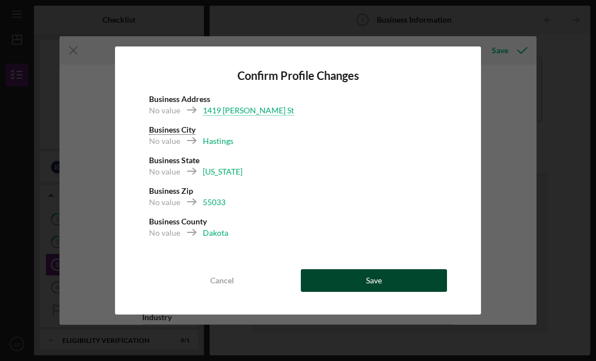
click at [370, 275] on div "Save" at bounding box center [374, 280] width 16 height 23
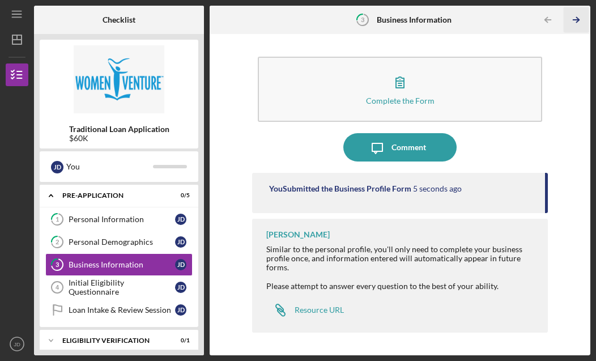
click at [575, 20] on icon "Icon/Table Pagination Arrow" at bounding box center [576, 19] width 25 height 25
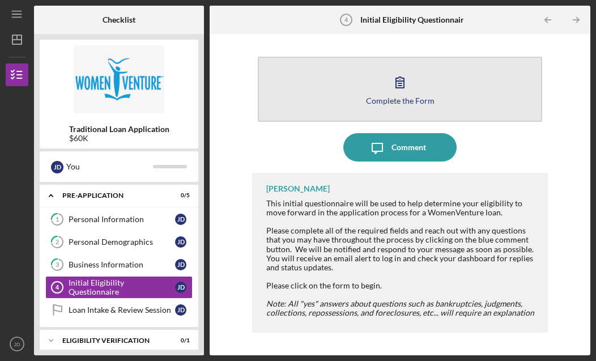
click at [403, 91] on icon "button" at bounding box center [400, 82] width 28 height 28
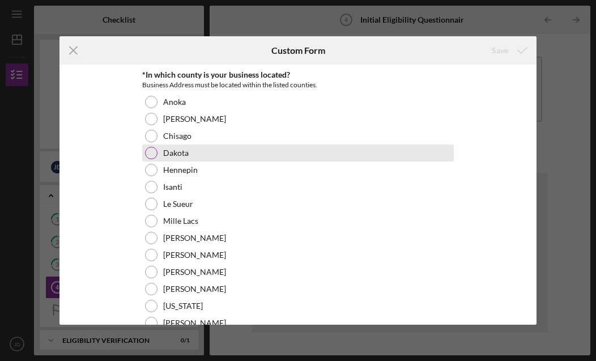
click at [157, 153] on div at bounding box center [151, 153] width 12 height 12
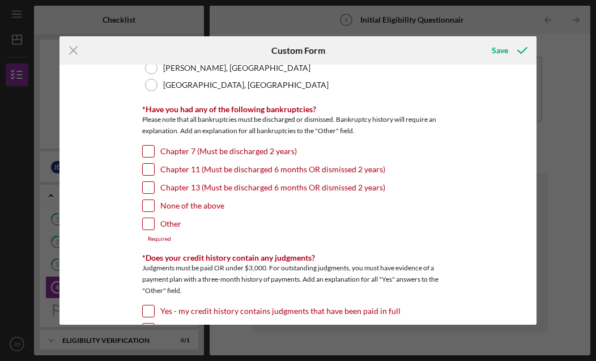
scroll to position [273, 0]
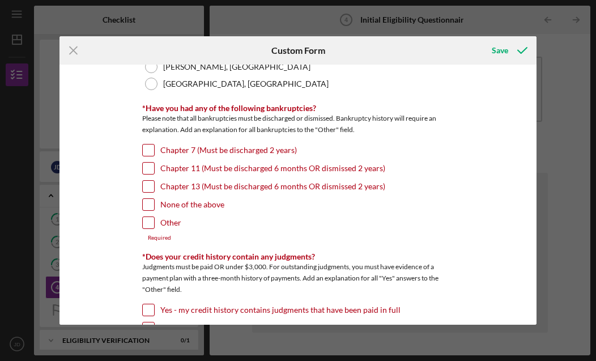
click at [149, 207] on input "None of the above" at bounding box center [148, 204] width 11 height 11
checkbox input "true"
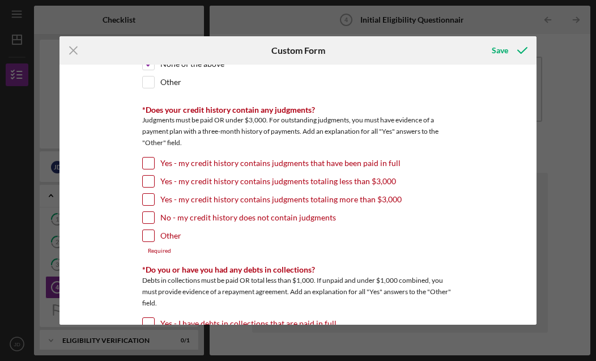
scroll to position [413, 0]
click at [144, 220] on input "No - my credit history does not contain judgments" at bounding box center [148, 217] width 11 height 11
checkbox input "true"
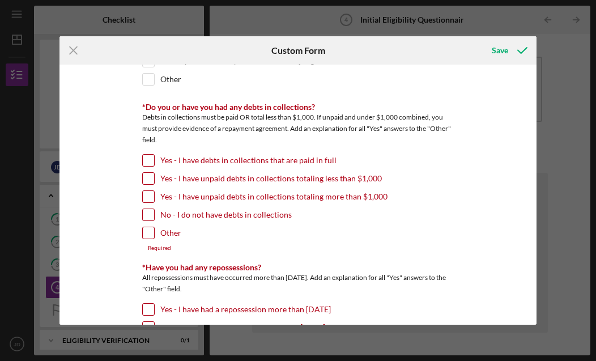
scroll to position [572, 0]
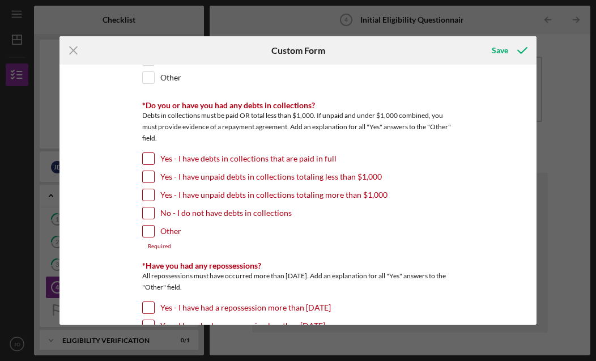
click at [148, 213] on input "No - I do not have debts in collections" at bounding box center [148, 212] width 11 height 11
checkbox input "true"
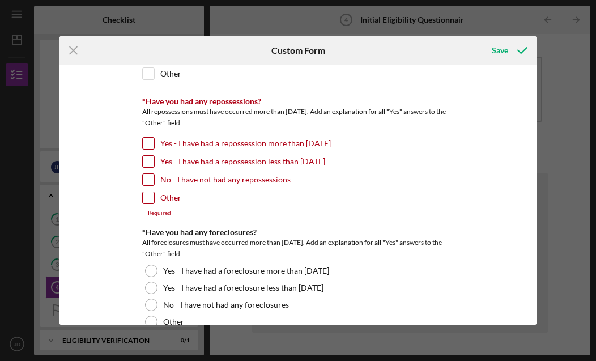
scroll to position [736, 0]
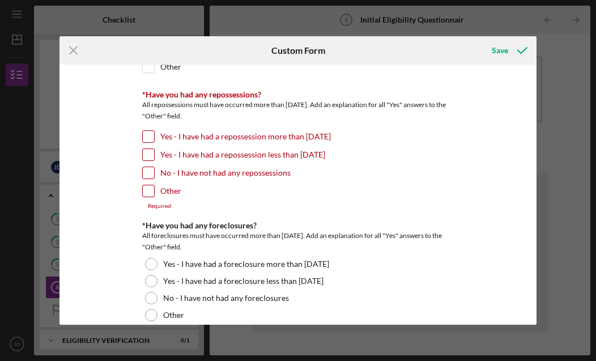
click at [147, 176] on input "No - I have not had any repossessions" at bounding box center [148, 172] width 11 height 11
checkbox input "true"
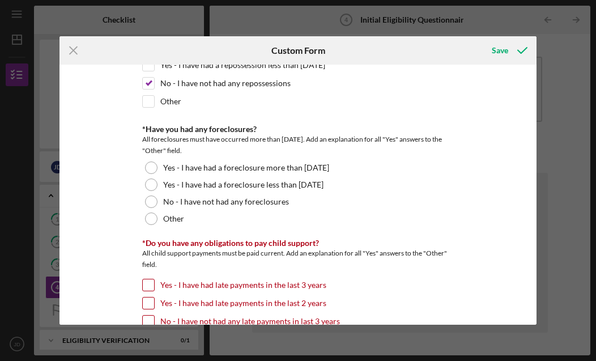
scroll to position [834, 0]
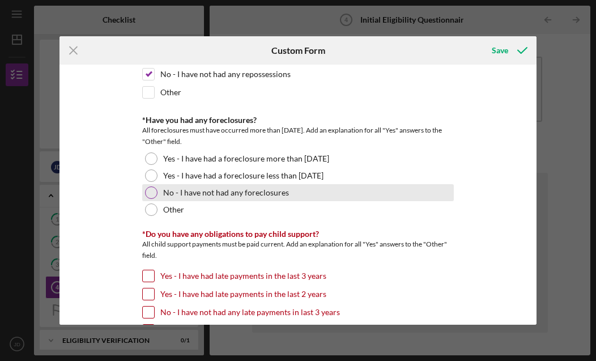
click at [152, 193] on div at bounding box center [151, 192] width 12 height 12
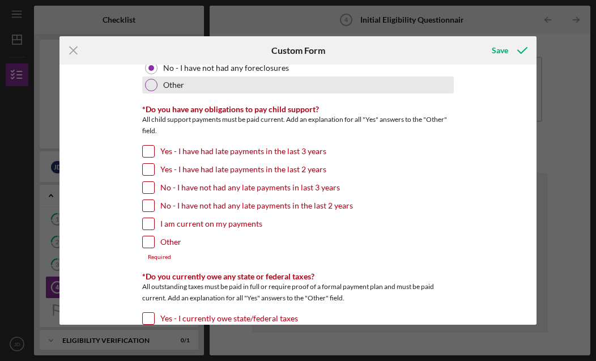
scroll to position [962, 0]
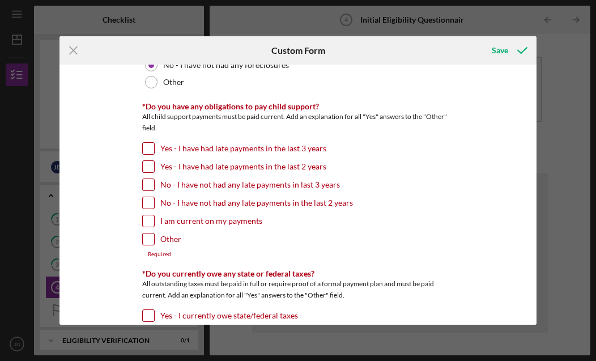
click at [150, 239] on input "Other" at bounding box center [148, 238] width 11 height 11
checkbox input "true"
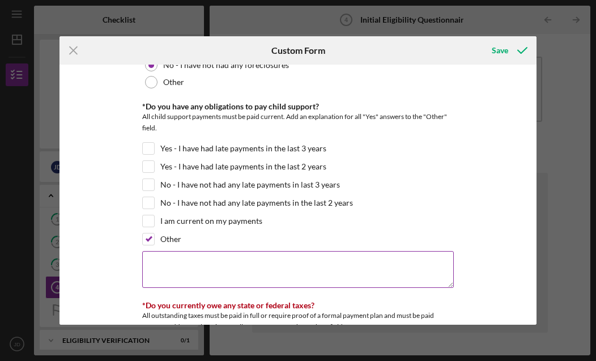
click at [177, 265] on textarea at bounding box center [298, 269] width 312 height 36
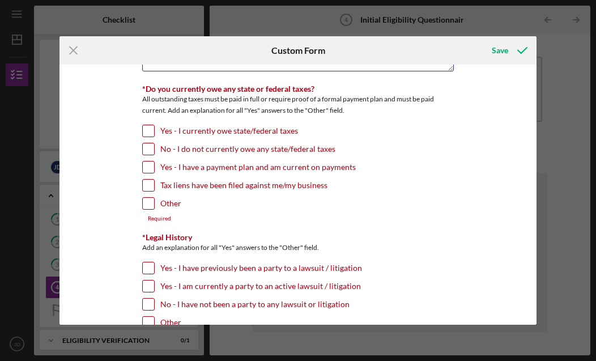
scroll to position [1179, 0]
type textarea "I do not pay child support; I am a recipient of child support."
click at [151, 149] on input "No - I do not currently owe any state/federal taxes" at bounding box center [148, 148] width 11 height 11
checkbox input "true"
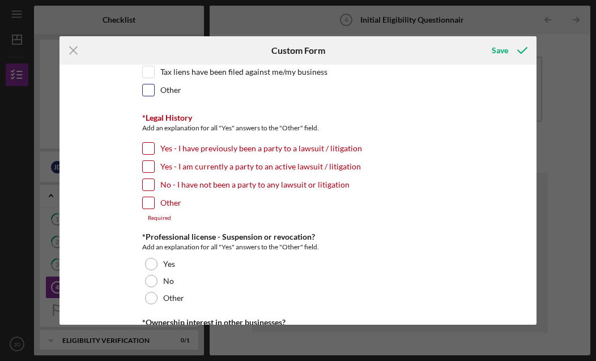
scroll to position [1291, 0]
click at [151, 187] on input "No - I have not been a party to any lawsuit or litigation" at bounding box center [148, 185] width 11 height 11
checkbox input "true"
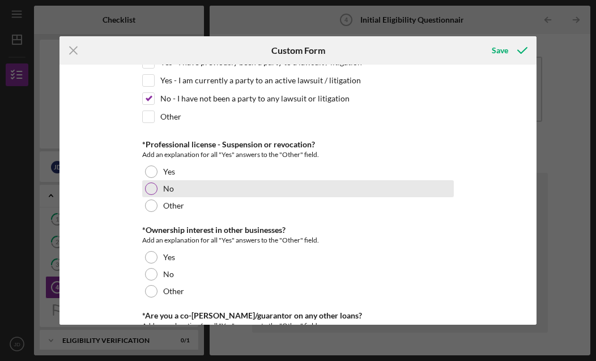
scroll to position [1379, 0]
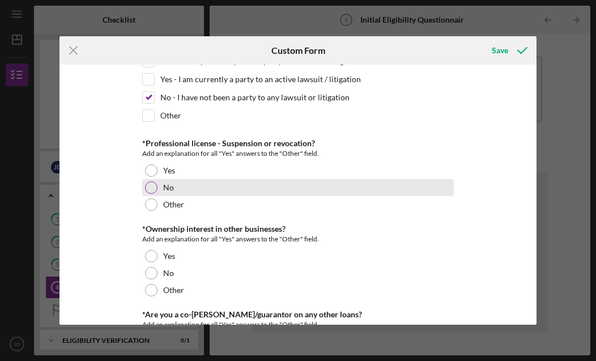
click at [152, 186] on div at bounding box center [151, 187] width 12 height 12
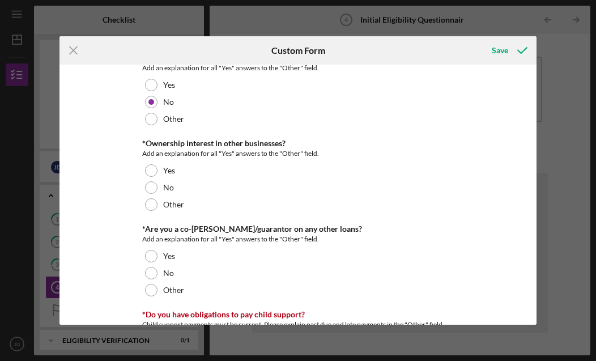
scroll to position [1473, 0]
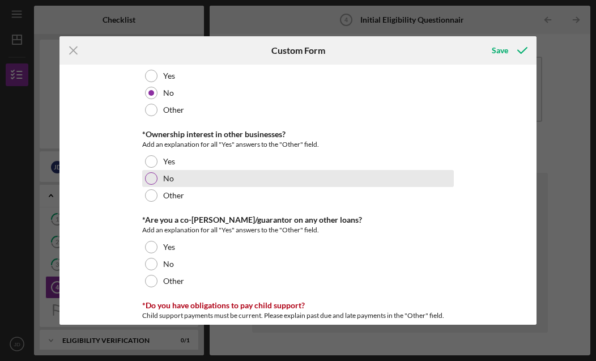
click at [147, 178] on div at bounding box center [151, 178] width 12 height 12
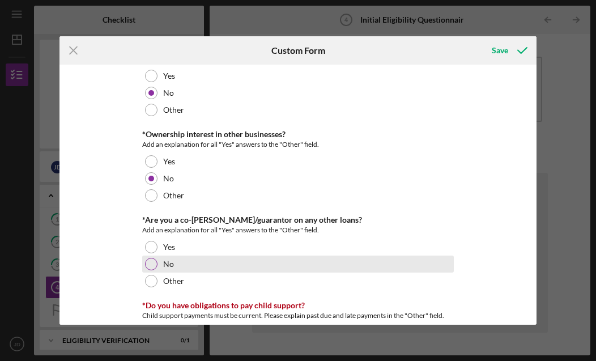
click at [157, 262] on div "No" at bounding box center [298, 263] width 312 height 17
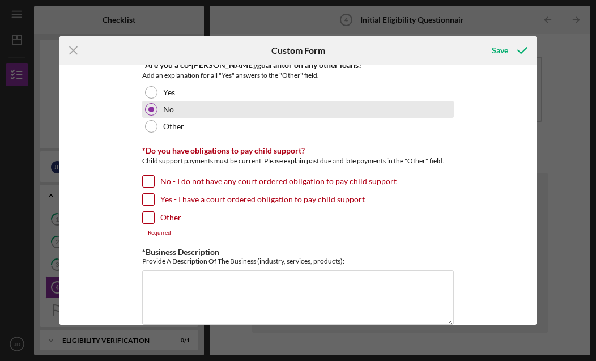
scroll to position [1636, 0]
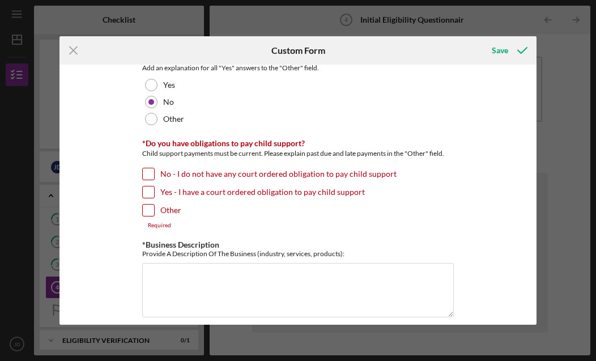
click at [282, 170] on label "No - I do not have any court ordered obligation to pay child support" at bounding box center [278, 173] width 236 height 11
click at [154, 170] on input "No - I do not have any court ordered obligation to pay child support" at bounding box center [148, 173] width 11 height 11
checkbox input "true"
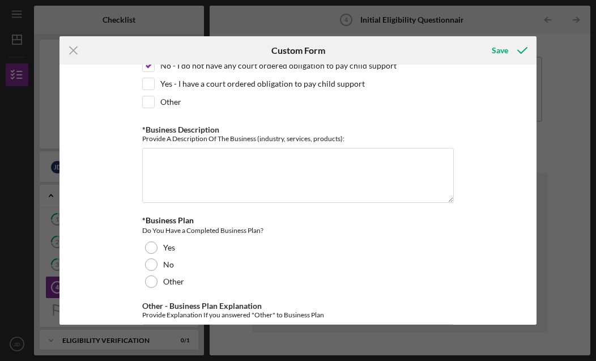
scroll to position [1757, 0]
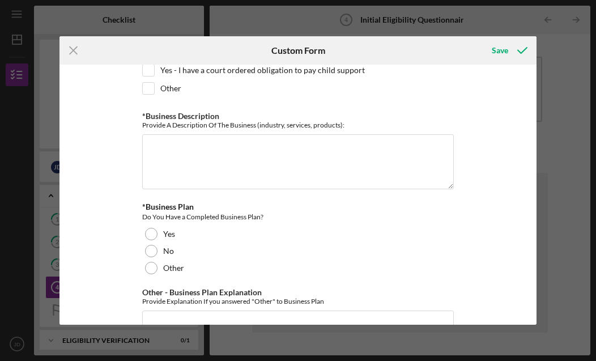
drag, startPoint x: 2, startPoint y: 103, endPoint x: 495, endPoint y: 219, distance: 505.8
click at [0, 0] on html "Icon/Menu Initial Eligibility Questionnaire 4 Initial Eligibility Questionnaire…" at bounding box center [298, 180] width 596 height 361
drag, startPoint x: 11, startPoint y: 157, endPoint x: 493, endPoint y: 253, distance: 491.5
click at [0, 0] on html "Icon/Menu Initial Eligibility Questionnaire 4 Initial Eligibility Questionnaire…" at bounding box center [298, 180] width 596 height 361
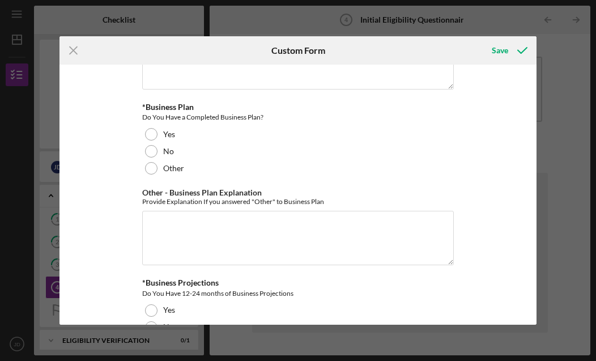
scroll to position [1869, 0]
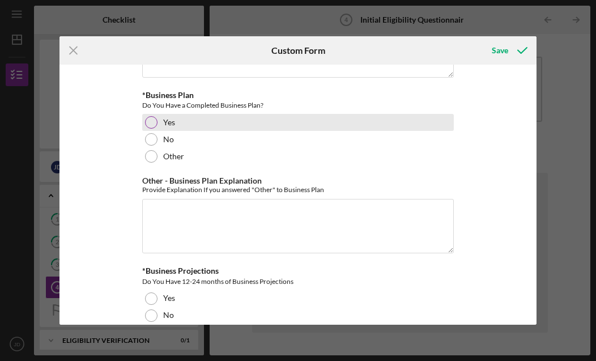
click at [151, 121] on div at bounding box center [151, 122] width 12 height 12
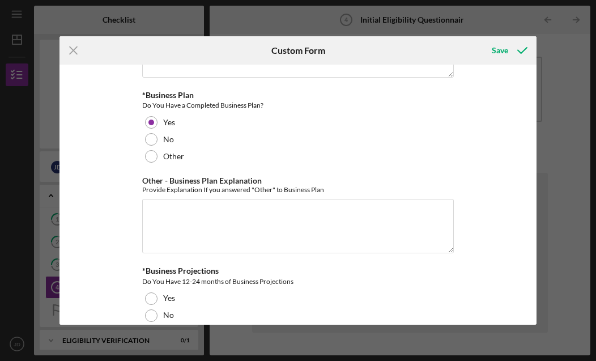
drag, startPoint x: 4, startPoint y: 127, endPoint x: 526, endPoint y: 253, distance: 536.7
click at [0, 0] on html "Icon/Menu Initial Eligibility Questionnaire 4 Initial Eligibility Questionnaire…" at bounding box center [298, 180] width 596 height 361
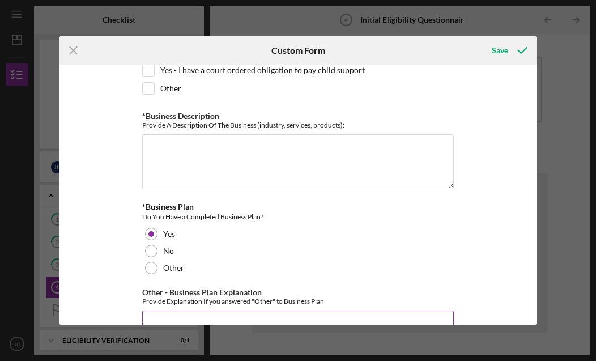
scroll to position [1741, 0]
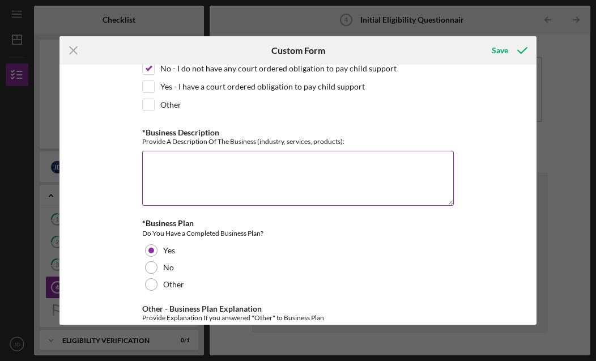
click at [268, 171] on textarea "*Business Description" at bounding box center [298, 178] width 312 height 54
paste textarea "Salon Ezer is a boutique hair studio specializing in fine and thinning hair sol…"
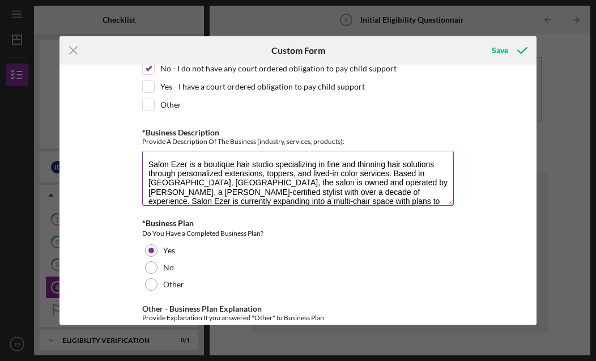
scroll to position [0, 0]
click at [401, 172] on textarea "Salon Ezer is a boutique hair studio specializing in fine and thinning hair sol…" at bounding box center [298, 178] width 312 height 54
click at [432, 191] on textarea "Salon Ezer is a boutique hair studio specializing in fine and thinning hair sol…" at bounding box center [298, 178] width 312 height 54
click at [404, 190] on textarea "Salon Ezer is a boutique hair studio specializing in fine and thinning hair sol…" at bounding box center [298, 178] width 312 height 54
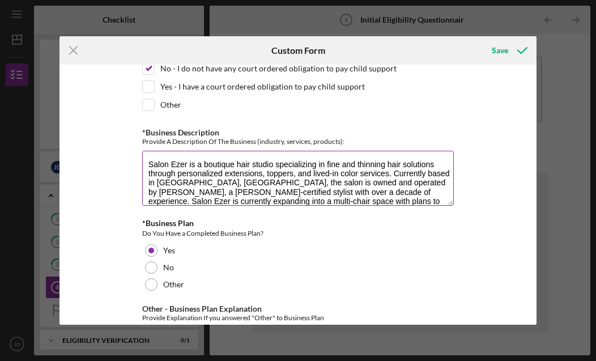
click at [404, 190] on textarea "Salon Ezer is a boutique hair studio specializing in fine and thinning hair sol…" at bounding box center [298, 178] width 312 height 54
click at [438, 170] on textarea "Salon Ezer is a boutique hair studio specializing in fine and thinning hair sol…" at bounding box center [298, 178] width 312 height 54
click at [157, 180] on textarea "Salon Ezer is a boutique hair studio specializing in fine and thinning hair sol…" at bounding box center [298, 178] width 312 height 54
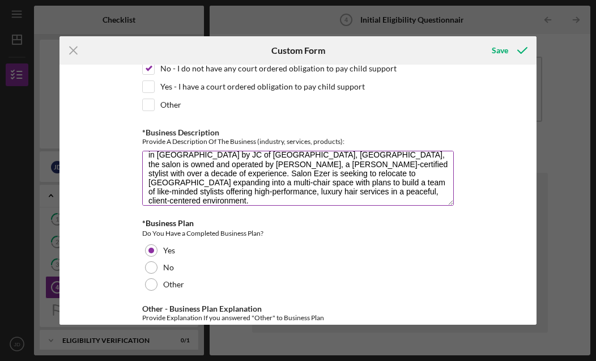
scroll to position [27, 0]
click at [259, 171] on textarea "Salon Ezer is a boutique hair studio specializing in fine and thinning hair sol…" at bounding box center [298, 178] width 312 height 54
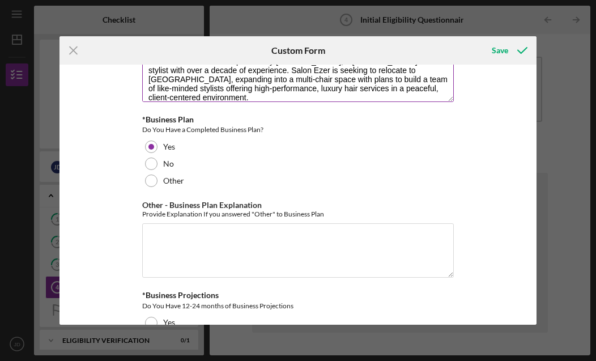
scroll to position [1849, 0]
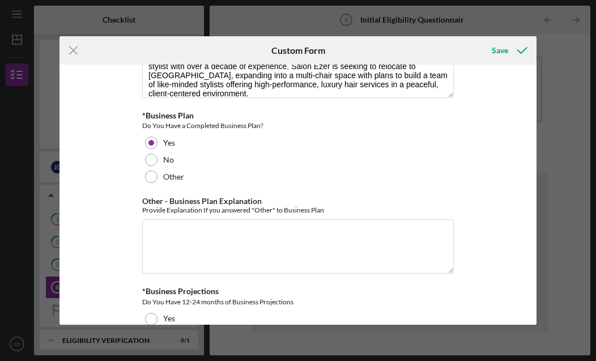
type textarea "Salon Ezer is a boutique hair studio specializing in fine and thinning hair sol…"
drag, startPoint x: 1, startPoint y: 134, endPoint x: -1, endPoint y: -1, distance: 134.3
click at [0, 0] on html "Icon/Menu Initial Eligibility Questionnaire 4 Initial Eligibility Questionnaire…" at bounding box center [298, 180] width 596 height 361
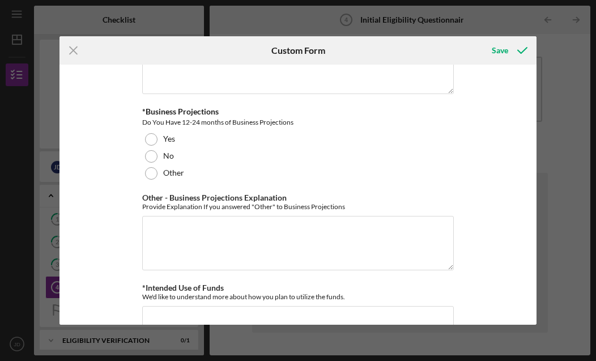
scroll to position [2030, 0]
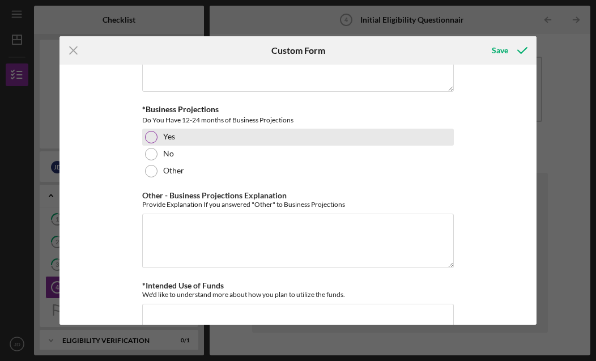
click at [148, 134] on div at bounding box center [151, 137] width 12 height 12
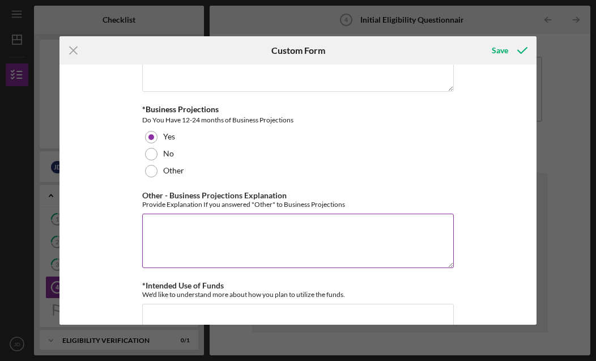
drag, startPoint x: 2, startPoint y: 159, endPoint x: 308, endPoint y: 248, distance: 319.0
click at [0, 0] on html "Icon/Menu Initial Eligibility Questionnaire 4 Initial Eligibility Questionnaire…" at bounding box center [298, 180] width 596 height 361
click at [308, 246] on textarea "Other - Business Projections Explanation" at bounding box center [298, 241] width 312 height 54
paste textarea "“I’ve seen consistent monthly revenue growth in [DATE] and expect to finish the…"
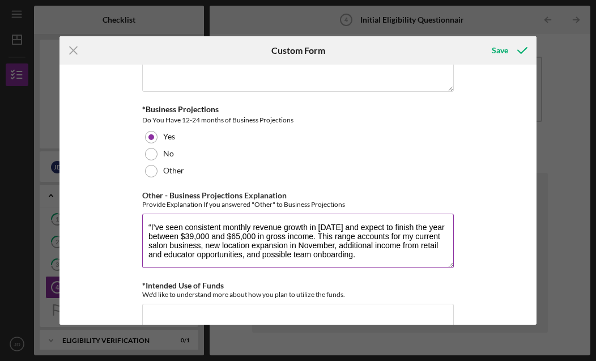
click at [151, 224] on textarea "“I’ve seen consistent monthly revenue growth in [DATE] and expect to finish the…" at bounding box center [298, 241] width 312 height 54
drag, startPoint x: 161, startPoint y: 224, endPoint x: 146, endPoint y: 224, distance: 15.3
click at [146, 224] on textarea "I’ve seen consistent monthly revenue growth in [DATE] and expect to finish the …" at bounding box center [298, 241] width 312 height 54
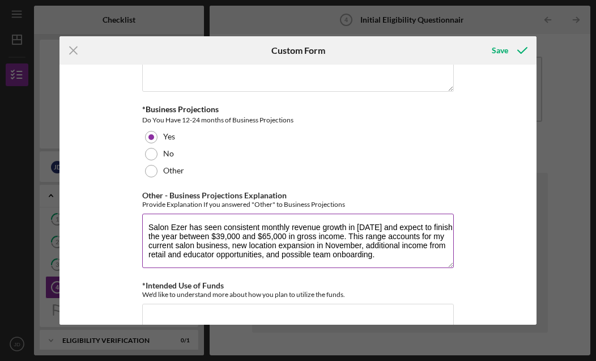
click at [415, 227] on textarea "Salon Ezer has seen consistent monthly revenue growth in [DATE] and expect to f…" at bounding box center [298, 241] width 312 height 54
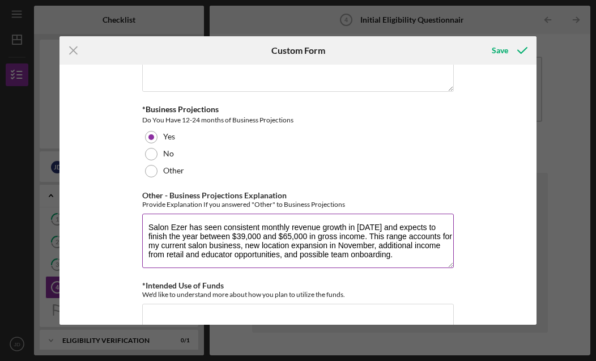
click at [440, 235] on textarea "Salon Ezer has seen consistent monthly revenue growth in [DATE] and expects to …" at bounding box center [298, 241] width 312 height 54
click at [0, 0] on html "Icon/Menu Initial Eligibility Questionnaire 4 Initial Eligibility Questionnaire…" at bounding box center [298, 180] width 596 height 361
click at [213, 243] on textarea "Salon Ezer has seen consistent monthly revenue growth in [DATE] and expects to …" at bounding box center [298, 241] width 312 height 54
drag, startPoint x: 233, startPoint y: 253, endPoint x: 414, endPoint y: 251, distance: 180.7
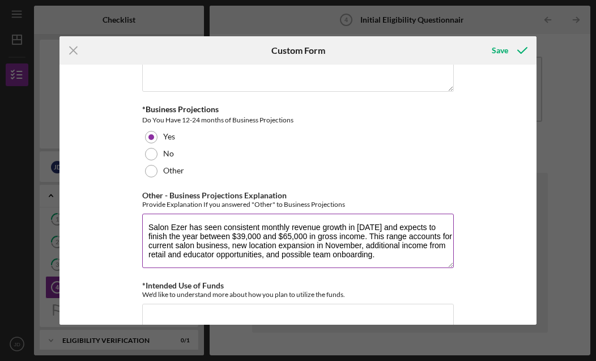
click at [0, 0] on html "Icon/Menu Initial Eligibility Questionnaire 4 Initial Eligibility Questionnaire…" at bounding box center [298, 180] width 596 height 361
click at [414, 251] on textarea "Salon Ezer has seen consistent monthly revenue growth in [DATE] and expects to …" at bounding box center [298, 241] width 312 height 54
click at [228, 244] on textarea "Salon Ezer has seen consistent monthly revenue growth in [DATE] and expects to …" at bounding box center [298, 241] width 312 height 54
type textarea "Salon Ezer has seen consistent monthly revenue growth in [DATE] and expects to …"
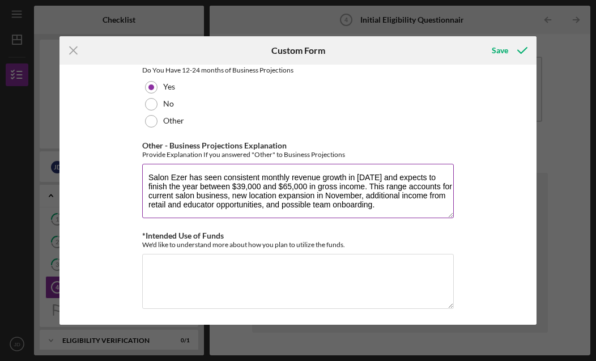
click at [0, 0] on html "Icon/Menu Initial Eligibility Questionnaire 4 Initial Eligibility Questionnaire…" at bounding box center [298, 180] width 596 height 361
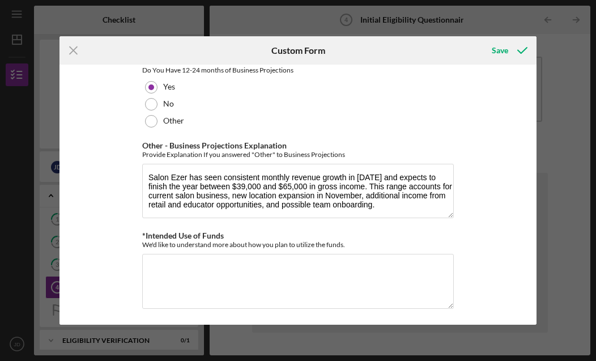
click at [484, 144] on div "*In which county is your business located? Business Address must be located wit…" at bounding box center [297, 195] width 477 height 261
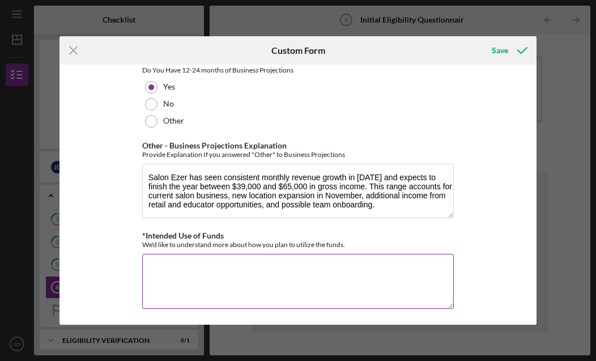
drag, startPoint x: 484, startPoint y: 144, endPoint x: 304, endPoint y: 259, distance: 214.2
click at [0, 0] on html "Icon/Menu Initial Eligibility Questionnaire 4 Initial Eligibility Questionnaire…" at bounding box center [298, 180] width 596 height 361
click at [296, 267] on textarea "*Intended Use of Funds" at bounding box center [298, 281] width 312 height 54
paste textarea "The loan will be used to secure and furnish a branded salon space in [GEOGRAPHI…"
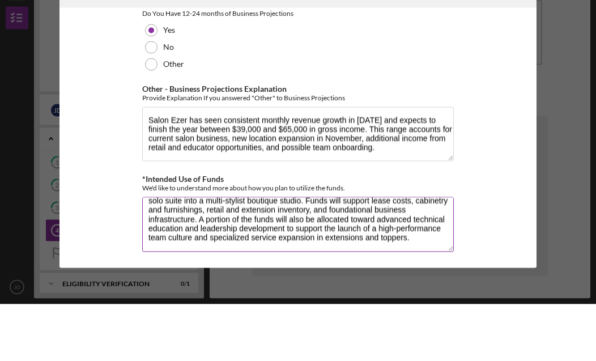
scroll to position [27, 0]
type textarea "The loan will be used to secure and furnish a branded salon space in [GEOGRAPHI…"
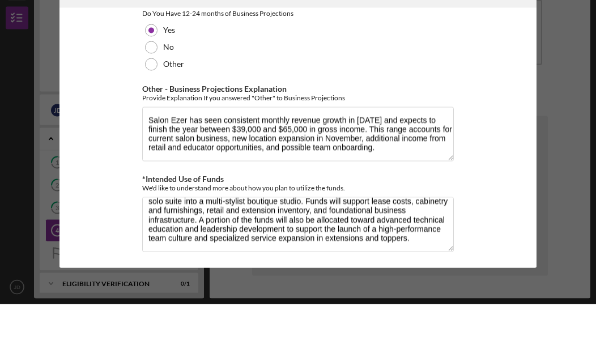
click at [482, 177] on div "*In which county is your business located? Business Address must be located wit…" at bounding box center [297, 195] width 477 height 261
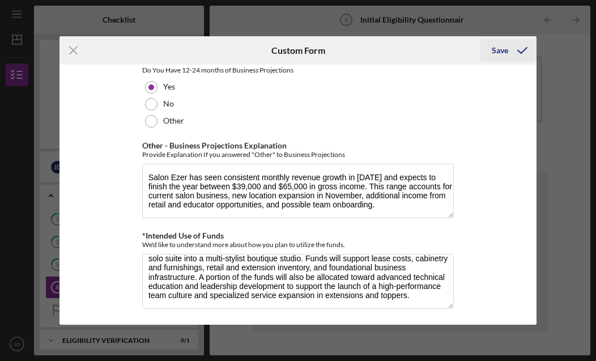
click at [502, 52] on div "Save" at bounding box center [500, 50] width 16 height 23
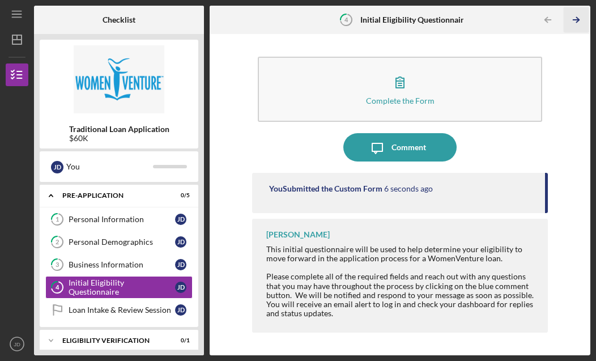
click at [576, 16] on icon "Icon/Table Pagination Arrow" at bounding box center [576, 19] width 25 height 25
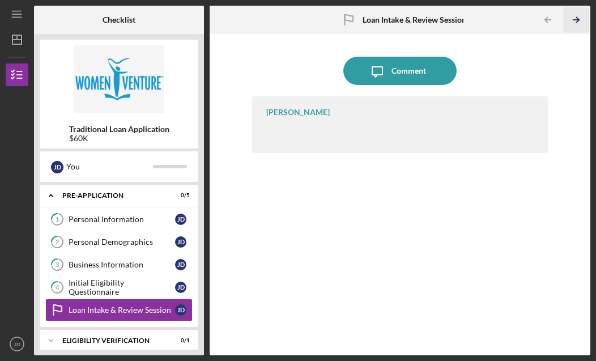
click at [574, 17] on icon "Icon/Table Pagination Arrow" at bounding box center [576, 19] width 25 height 25
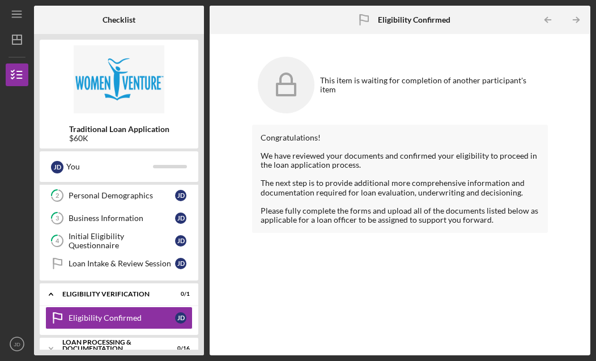
scroll to position [45, 0]
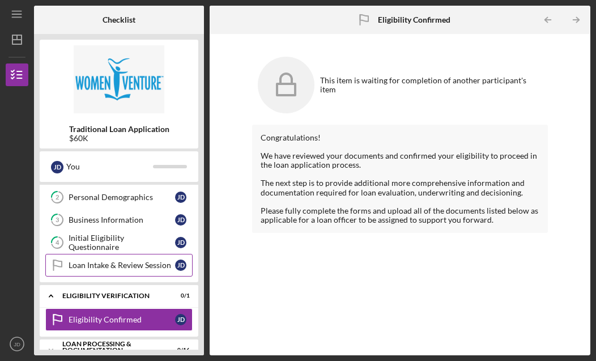
click at [114, 262] on div "Loan Intake & Review Session" at bounding box center [122, 265] width 107 height 9
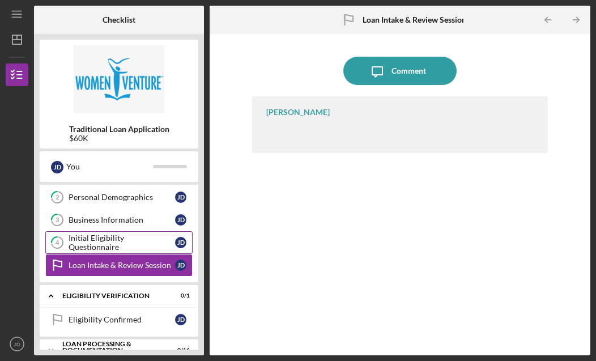
click at [114, 236] on link "4 Initial Eligibility Questionnaire [PERSON_NAME]" at bounding box center [118, 242] width 147 height 23
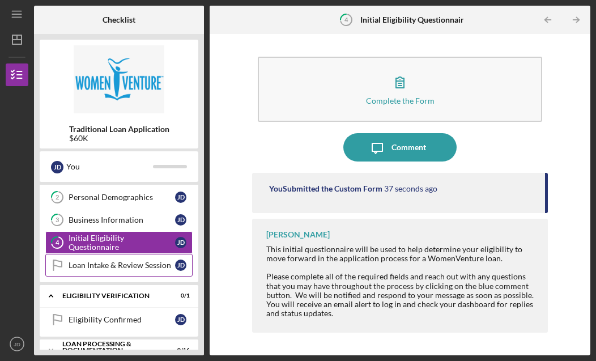
click at [125, 263] on div "Loan Intake & Review Session" at bounding box center [122, 265] width 107 height 9
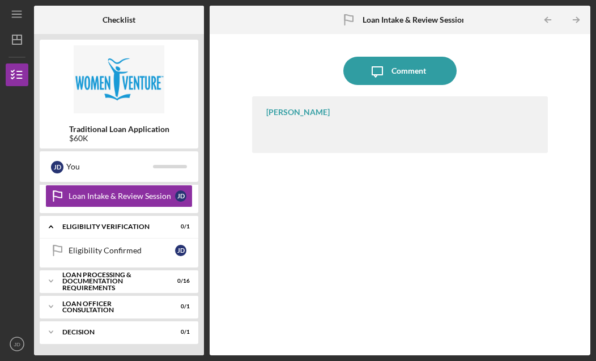
scroll to position [114, 0]
click at [53, 279] on icon "Icon/Expander" at bounding box center [51, 281] width 23 height 23
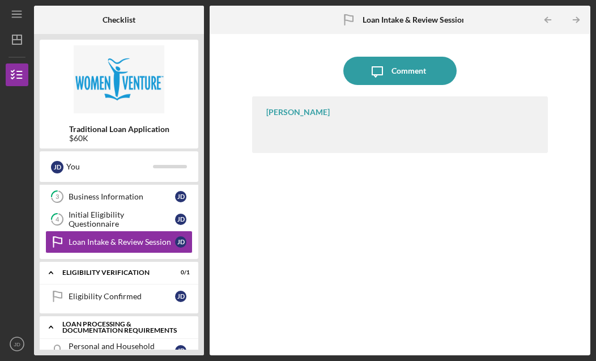
scroll to position [66, 0]
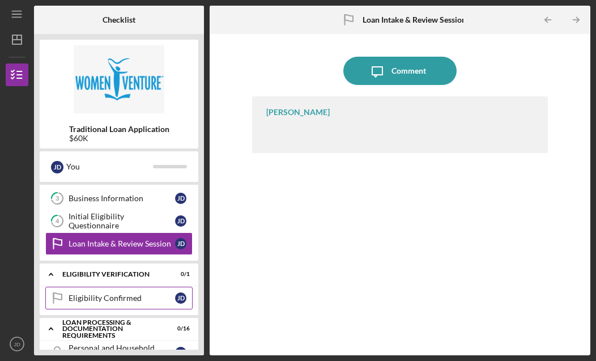
click at [90, 300] on div "Eligibility Confirmed" at bounding box center [122, 297] width 107 height 9
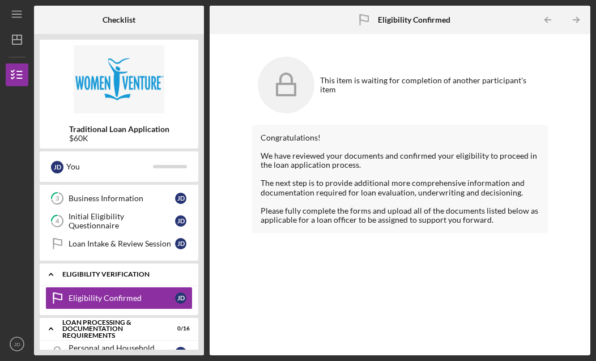
click at [52, 270] on icon "Icon/Expander" at bounding box center [51, 274] width 23 height 23
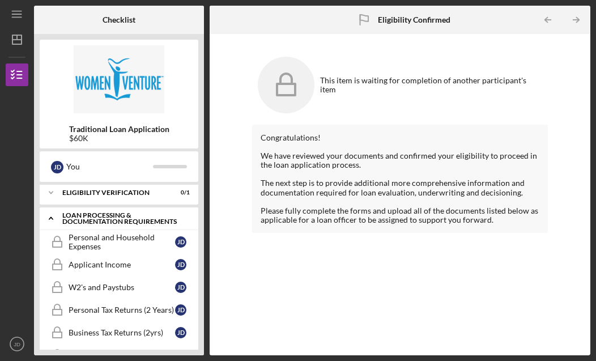
scroll to position [150, 0]
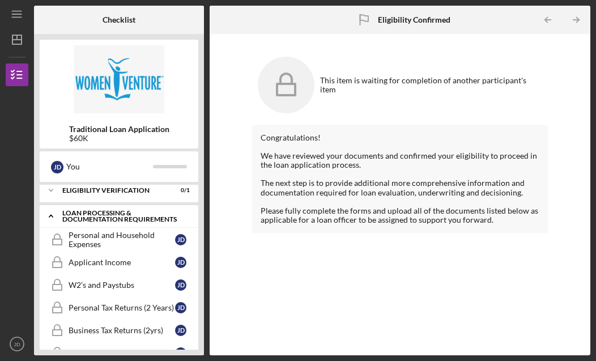
click at [49, 216] on icon "Icon/Expander" at bounding box center [51, 216] width 23 height 23
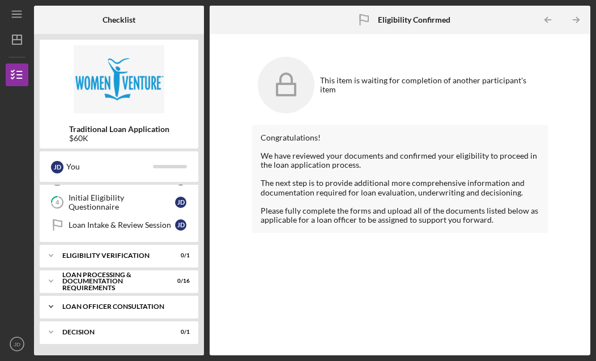
click at [51, 304] on icon "Icon/Expander" at bounding box center [51, 306] width 23 height 23
click at [49, 332] on icon "Icon/Expander" at bounding box center [51, 332] width 23 height 23
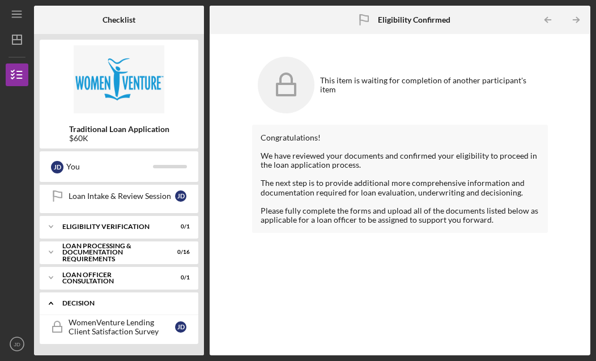
click at [50, 306] on icon "Icon/Expander" at bounding box center [51, 303] width 23 height 23
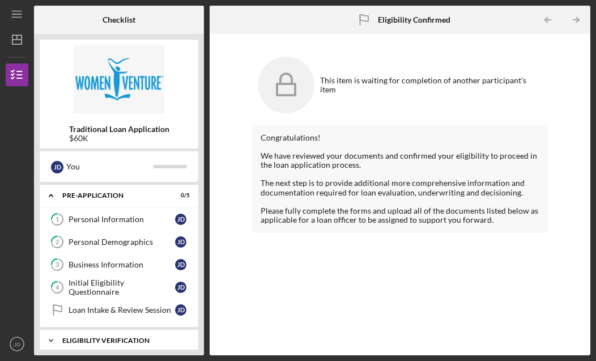
scroll to position [0, 0]
click at [0, 0] on html "Icon/Menu Eligibility Confirmed Eligibility Confirmed Checklist Traditional Loa…" at bounding box center [298, 180] width 596 height 361
